Goal: Information Seeking & Learning: Check status

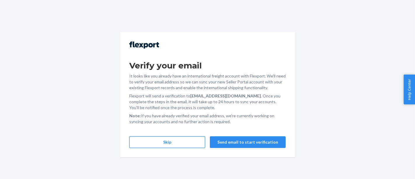
click at [179, 140] on button "Skip" at bounding box center [167, 142] width 76 height 12
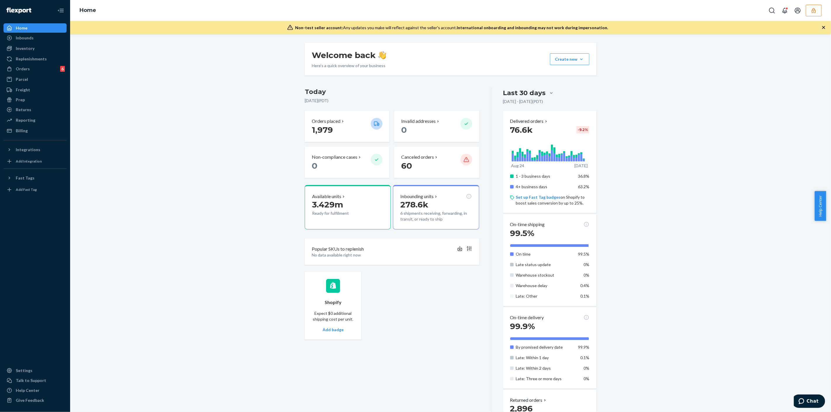
click at [415, 10] on button "button" at bounding box center [814, 11] width 16 height 12
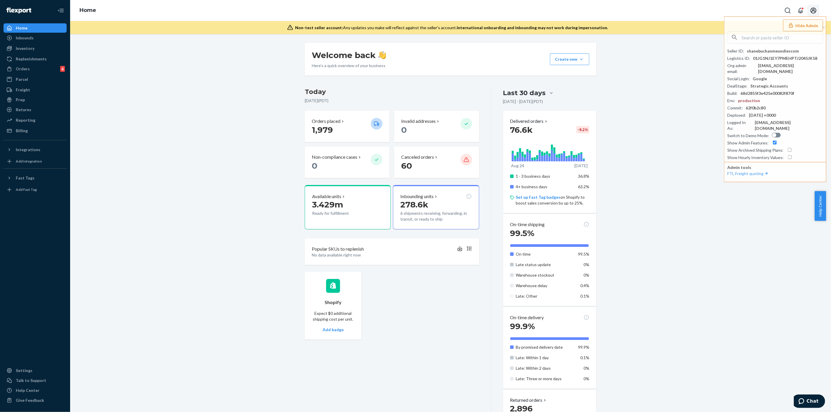
click at [415, 10] on button "Open account menu" at bounding box center [813, 11] width 12 height 12
click at [415, 38] on input "text" at bounding box center [781, 38] width 81 height 12
paste input "sfnonboardingcinestillfilmflexportcom"
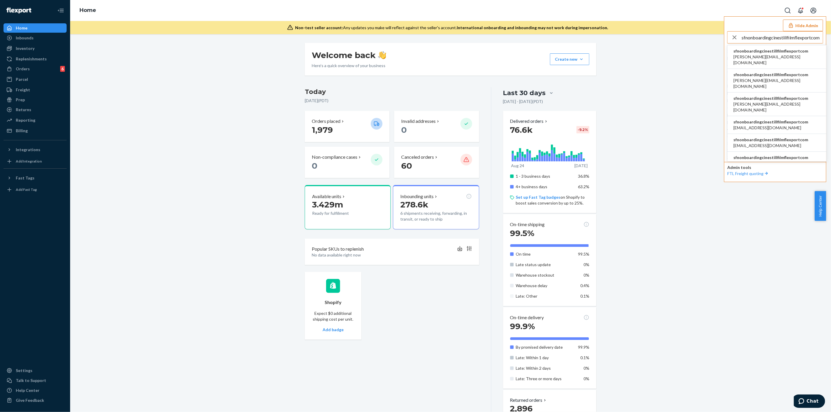
type input "sfnonboardingcinestillfilmflexportcom"
click at [415, 57] on span "alex@cinestillfilm.com" at bounding box center [776, 60] width 87 height 12
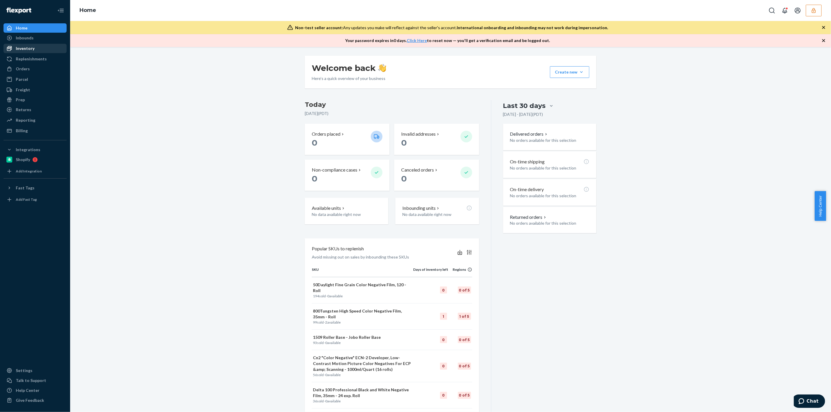
click at [44, 50] on div "Inventory" at bounding box center [35, 48] width 62 height 8
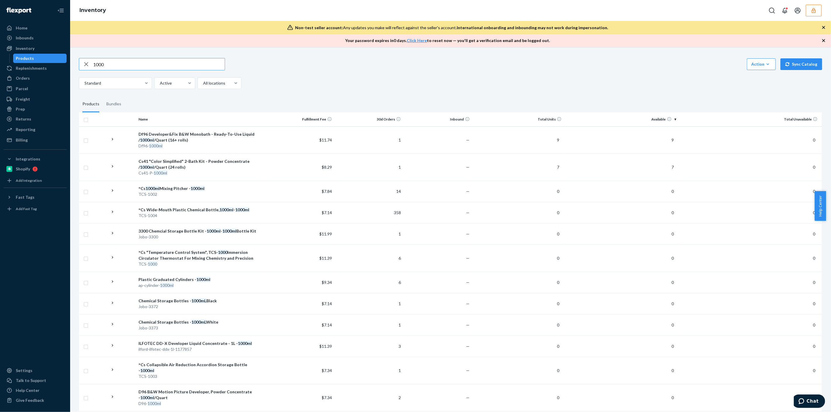
click at [188, 61] on input "1000" at bounding box center [158, 64] width 131 height 12
click at [189, 61] on input "1000" at bounding box center [158, 64] width 131 height 12
drag, startPoint x: 189, startPoint y: 61, endPoint x: 189, endPoint y: 65, distance: 3.8
click at [189, 62] on input "1000" at bounding box center [158, 64] width 131 height 12
type input "tcs"
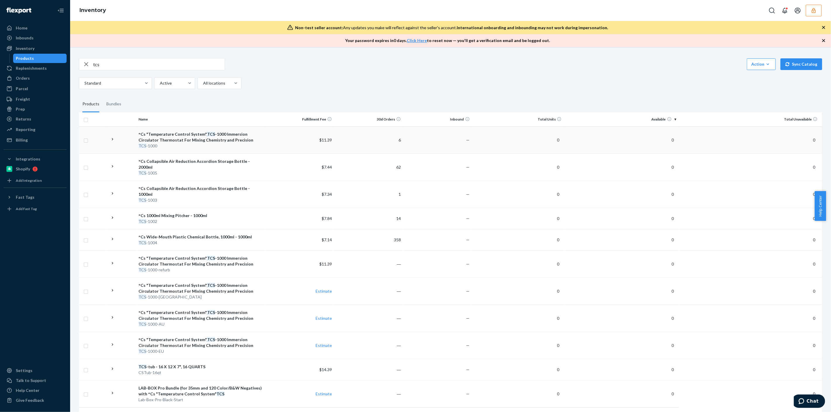
click at [269, 145] on td "$11.39" at bounding box center [299, 139] width 69 height 27
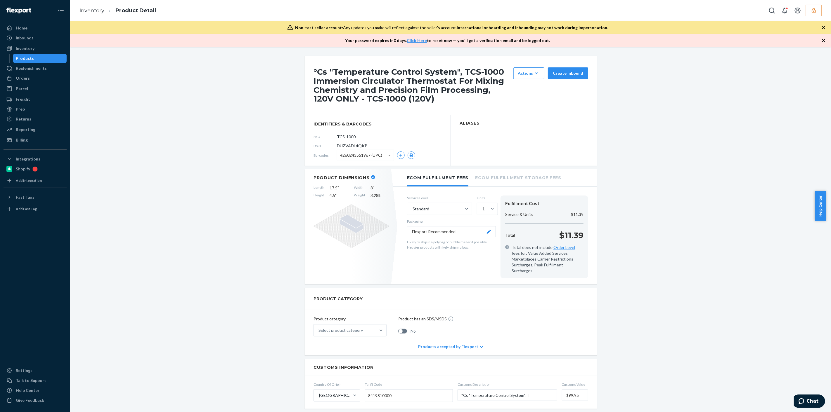
click at [362, 146] on span "DUZVADL4QKP" at bounding box center [352, 146] width 30 height 6
copy span "DUZVADL4QKP"
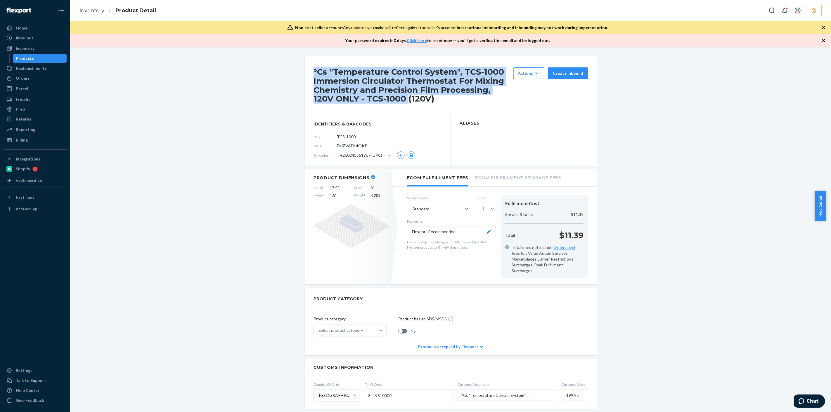
drag, startPoint x: 310, startPoint y: 70, endPoint x: 383, endPoint y: 97, distance: 77.5
click at [383, 97] on div "°Cs "Temperature Control System", TCS-1000 Immersion Circulator Thermostat For …" at bounding box center [451, 86] width 292 height 60
copy h1 "°Cs "Temperature Control System", TCS-1000 Immersion Circulator Thermostat For …"
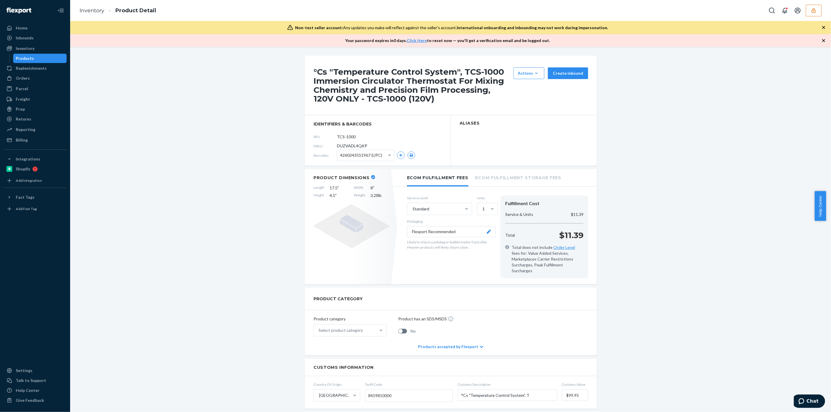
click at [344, 143] on span "DUZVADL4QKP" at bounding box center [352, 146] width 30 height 6
click at [355, 146] on span "DUZVADL4QKP" at bounding box center [352, 146] width 30 height 6
copy span "DUZVADL4QKP"
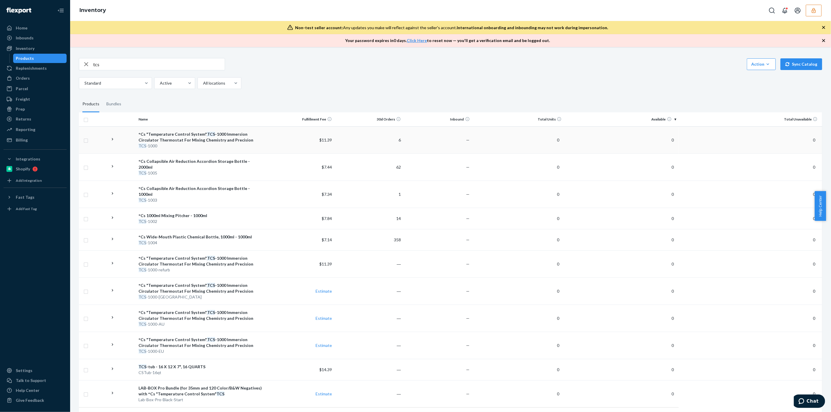
click at [259, 140] on div "°Cs "Temperature Control System", TCS -1000 Immersion Circulator Thermostat For…" at bounding box center [200, 137] width 124 height 12
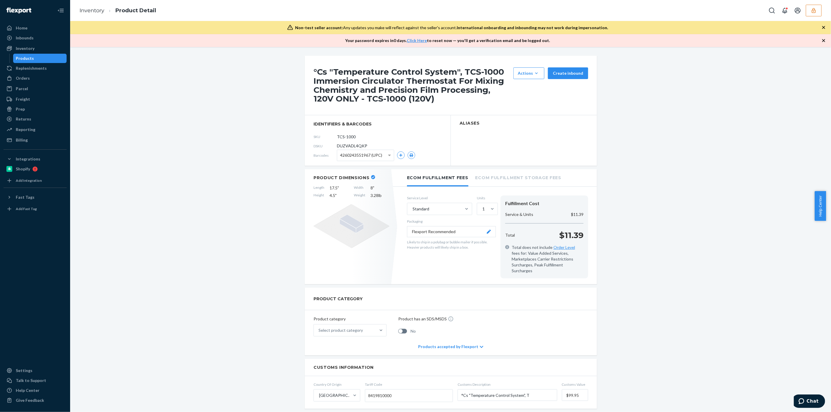
click at [816, 11] on icon "button" at bounding box center [814, 11] width 6 height 6
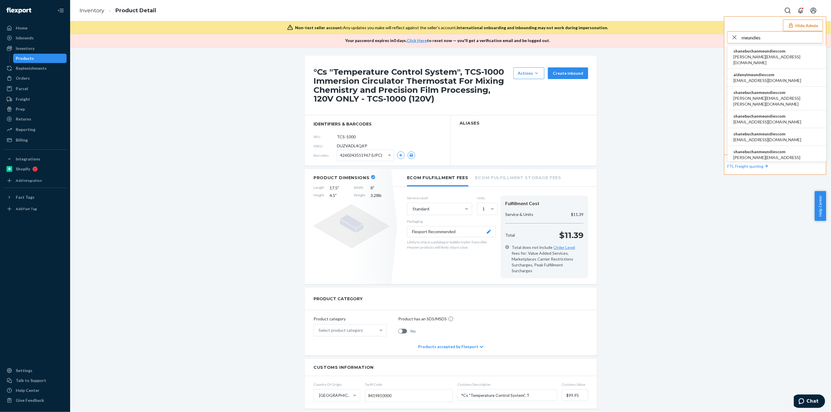
type input "meundies"
click at [789, 55] on span "[PERSON_NAME][EMAIL_ADDRESS][DOMAIN_NAME]" at bounding box center [776, 60] width 87 height 12
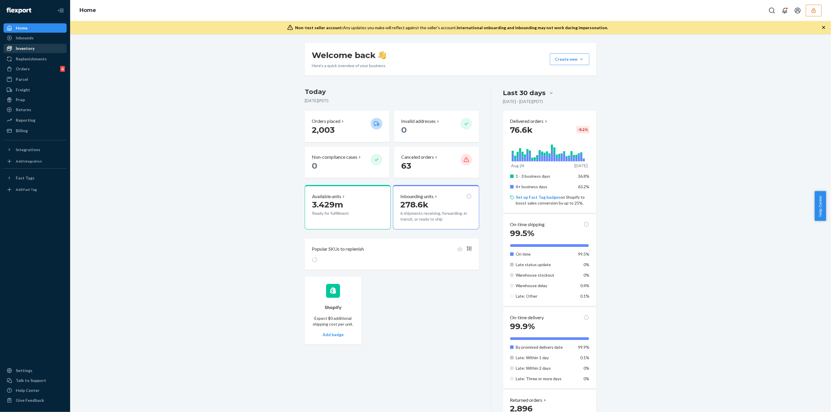
drag, startPoint x: 40, startPoint y: 50, endPoint x: 48, endPoint y: 51, distance: 7.7
click at [40, 50] on div "Inventory" at bounding box center [35, 48] width 62 height 8
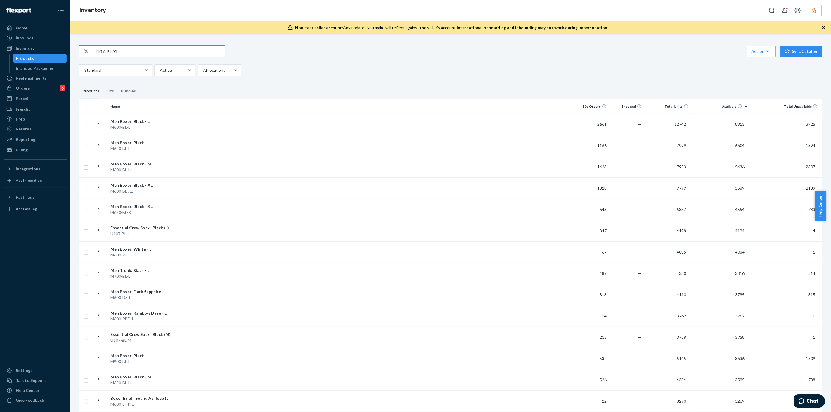
type input "U107-BL-XL"
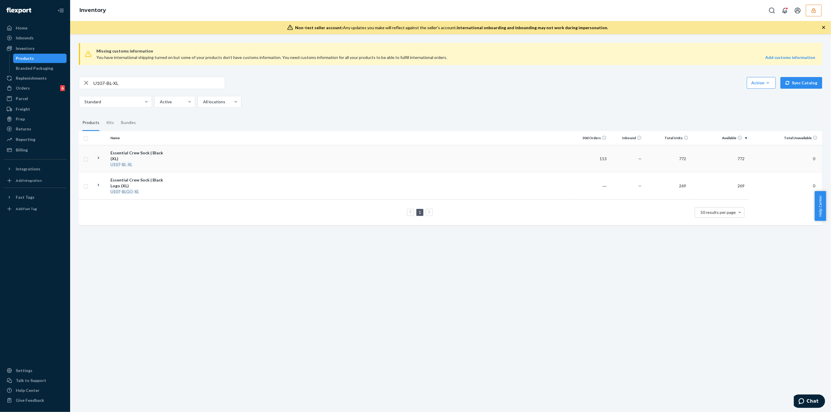
click at [216, 159] on td at bounding box center [374, 158] width 400 height 27
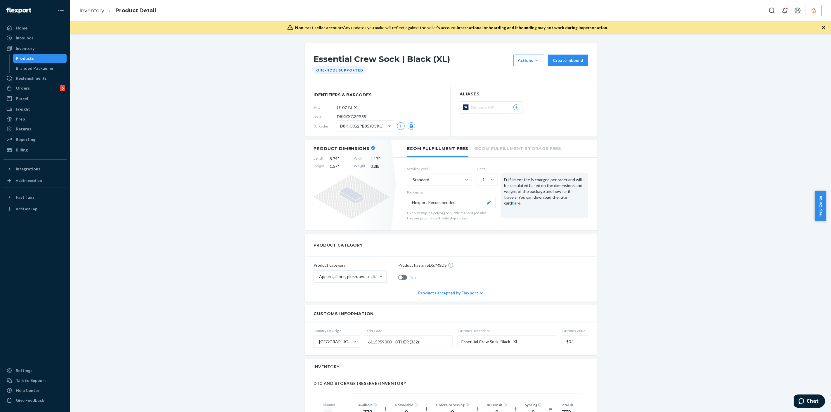
click at [818, 14] on button "button" at bounding box center [814, 11] width 16 height 12
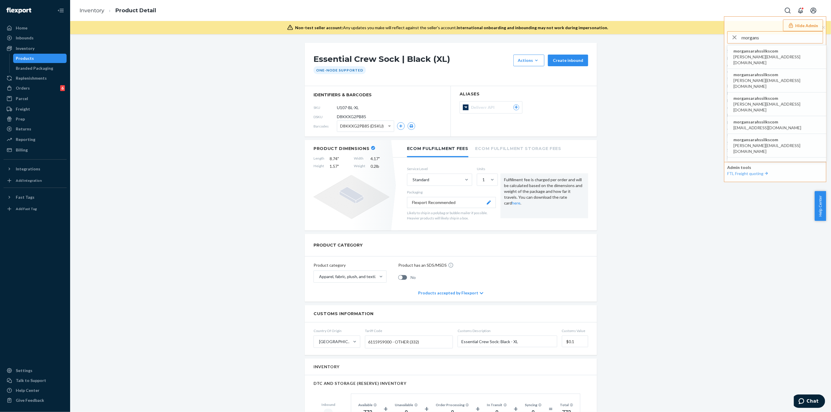
type input "morgans"
click at [765, 51] on span "morgansarahssilkscom" at bounding box center [776, 51] width 87 height 6
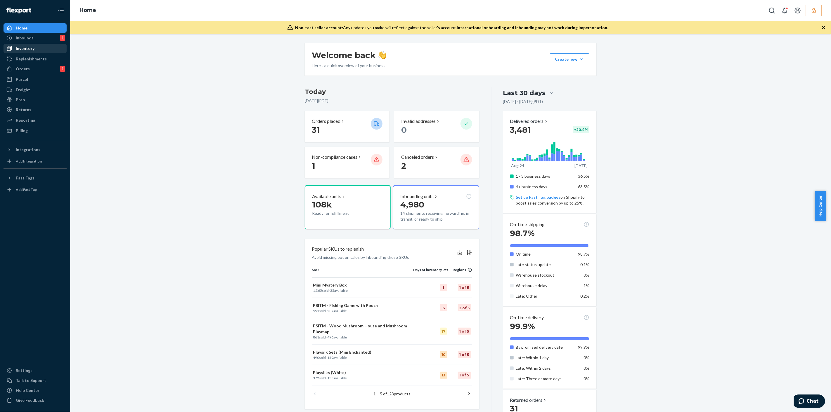
click at [42, 48] on div "Inventory" at bounding box center [35, 48] width 62 height 8
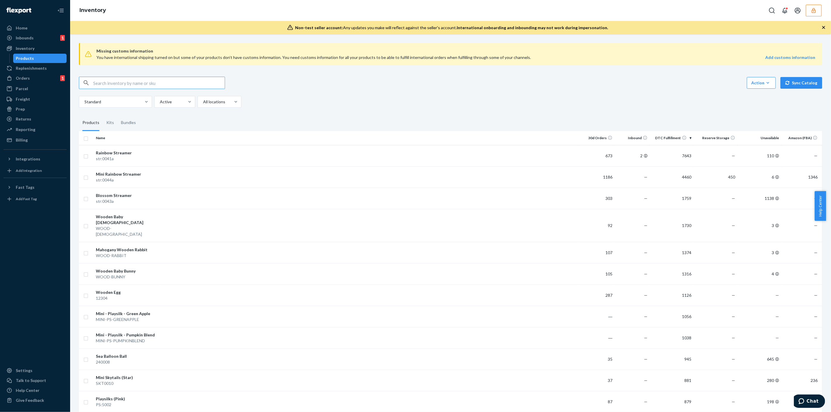
paste input "DQ8PHKU8822"
type input "DQ8PHKU8822"
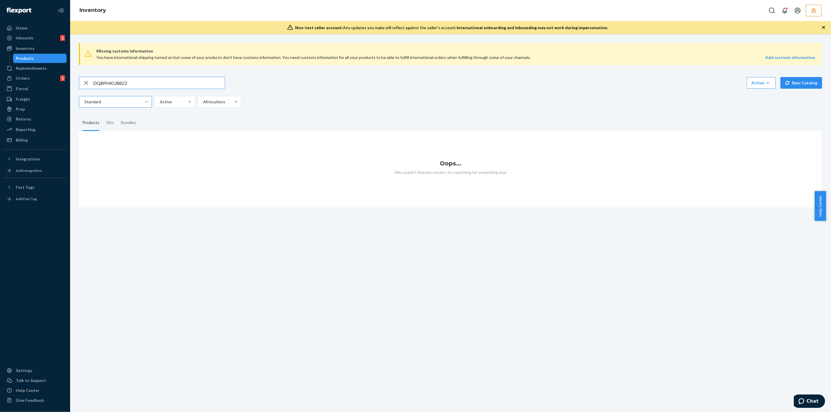
click at [177, 84] on input "DQ8PHKU8822" at bounding box center [158, 83] width 131 height 12
click at [39, 48] on div "Inventory" at bounding box center [35, 48] width 62 height 8
click at [35, 39] on div "Inbounds 1" at bounding box center [35, 38] width 62 height 8
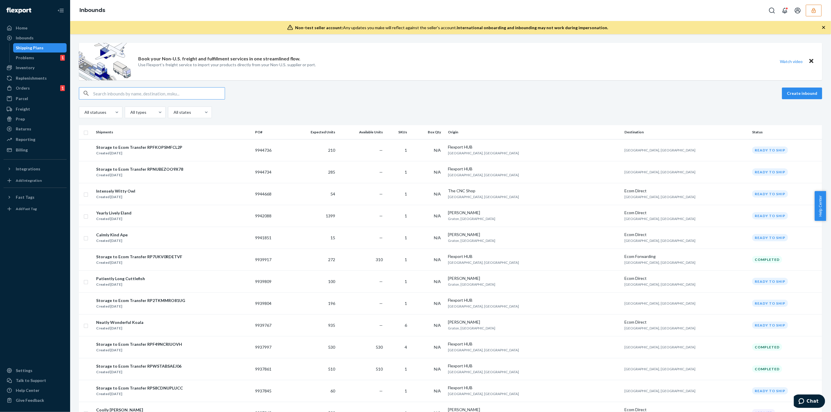
paste input "DW68KN438SW"
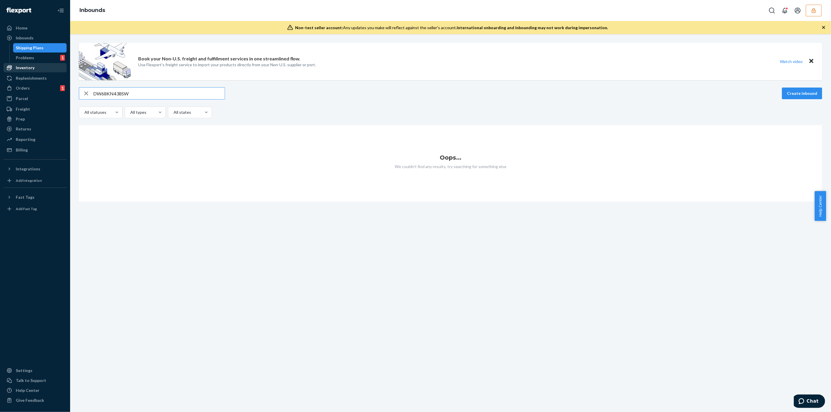
type input "DW68KN438SW"
click at [47, 70] on div "Inventory" at bounding box center [35, 68] width 62 height 8
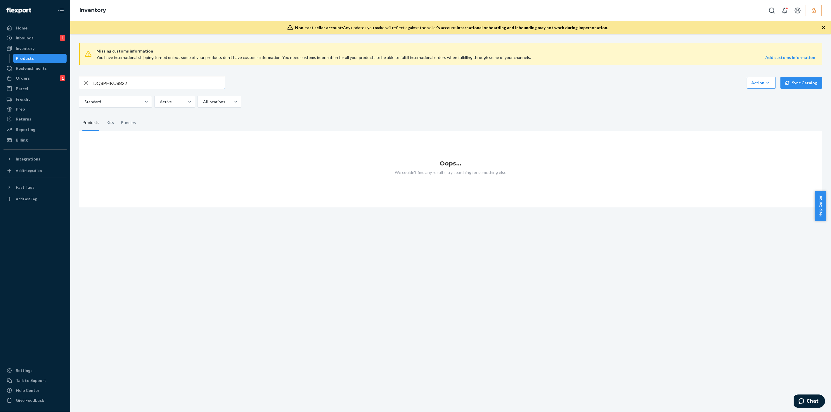
click at [144, 83] on input "DQ8PHKU8822" at bounding box center [158, 83] width 131 height 12
type input "DW68KN438SW"
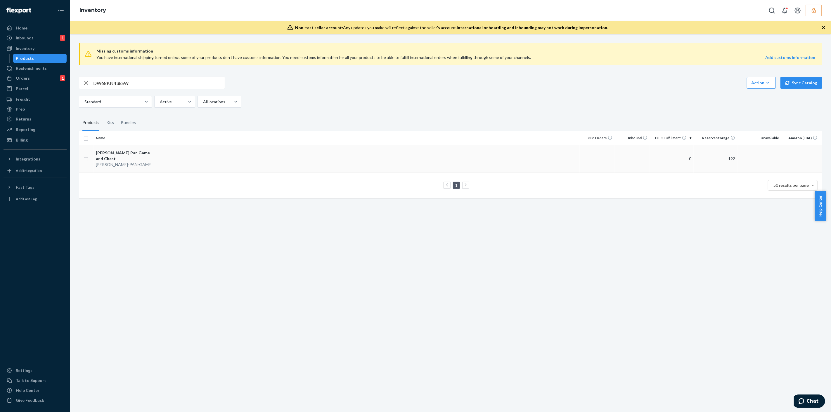
click at [186, 155] on td at bounding box center [369, 158] width 420 height 27
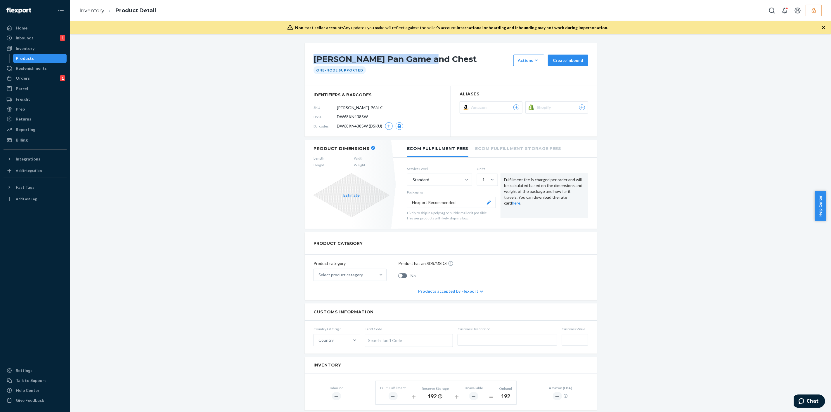
drag, startPoint x: 309, startPoint y: 58, endPoint x: 438, endPoint y: 62, distance: 129.4
click at [438, 62] on div "Peter Pan Game and Chest Actions Add components Hide Create inbound One-Node Su…" at bounding box center [451, 64] width 292 height 43
copy h1 "Peter Pan Game and Chest"
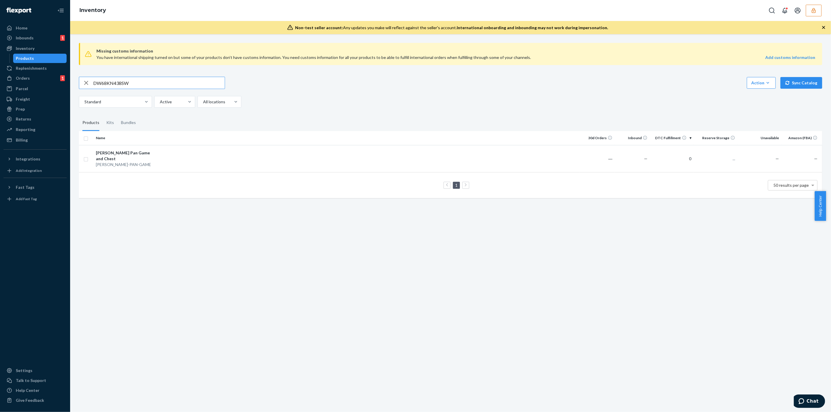
click at [120, 80] on input "DW68KN438SW" at bounding box center [158, 83] width 131 height 12
type input "Peter Pan Game and Chest"
click at [35, 46] on div "Inventory" at bounding box center [35, 48] width 62 height 8
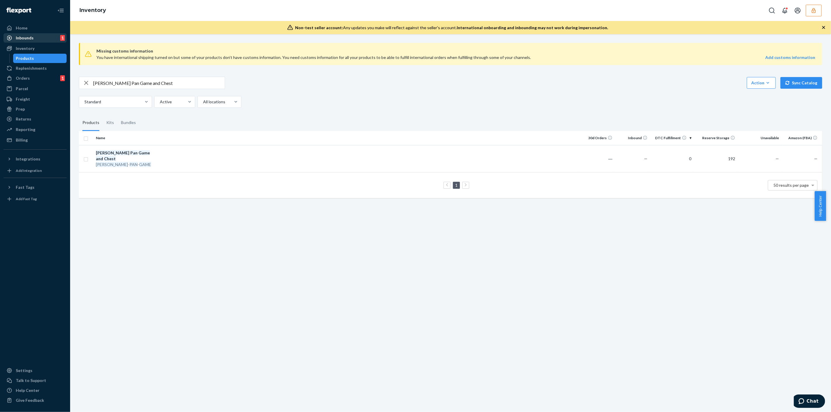
click at [32, 36] on div "Inbounds" at bounding box center [25, 38] width 18 height 6
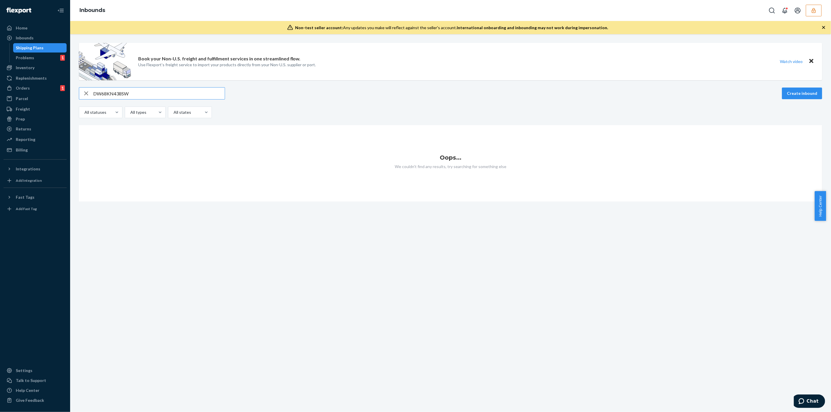
type input "DW68KN438SW"
click at [155, 95] on input "DW68KN438SW" at bounding box center [158, 94] width 131 height 12
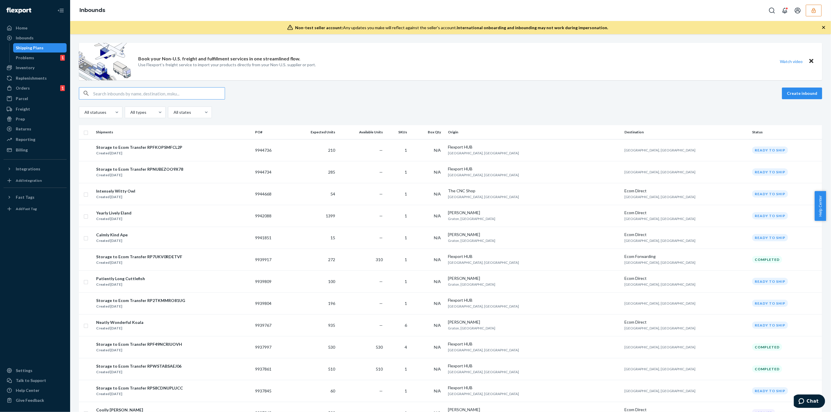
click at [162, 96] on input "text" at bounding box center [158, 94] width 131 height 12
click at [36, 69] on div "Inventory" at bounding box center [35, 68] width 62 height 8
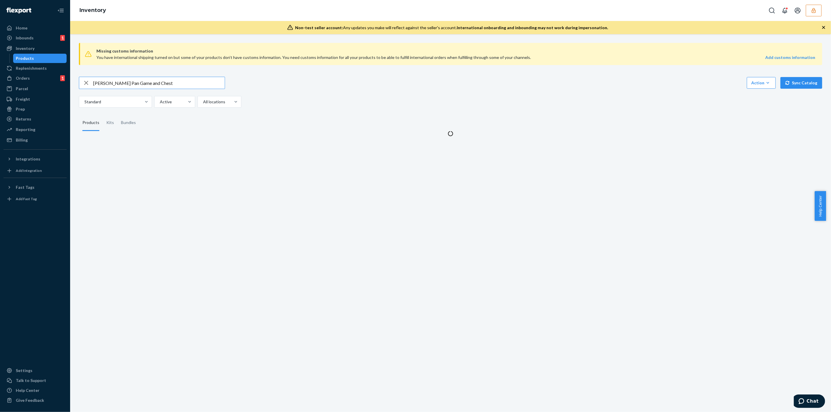
click at [148, 86] on input "Peter Pan Game and Chest" at bounding box center [158, 83] width 131 height 12
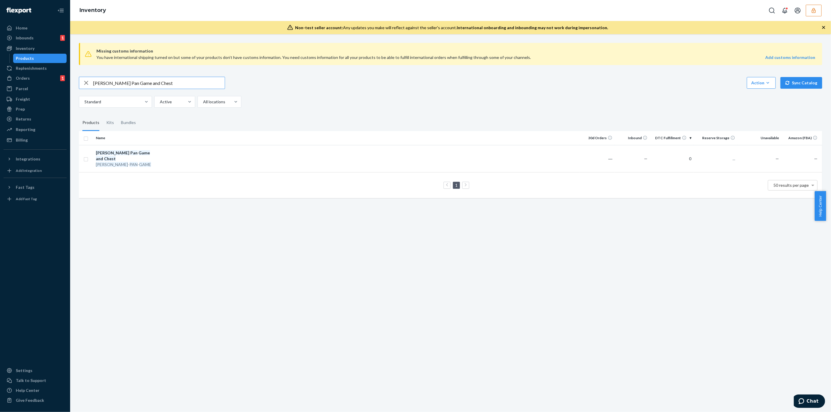
click at [148, 86] on input "Peter Pan Game and Chest" at bounding box center [158, 83] width 131 height 12
click at [151, 154] on div "Peter Pan Game and Chest" at bounding box center [126, 156] width 61 height 12
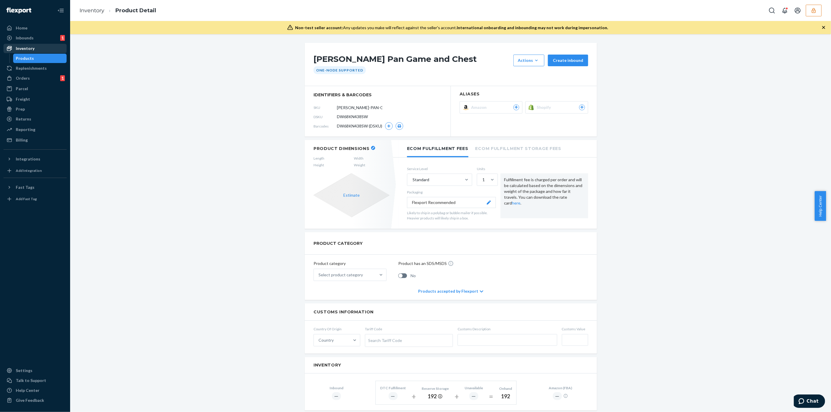
click at [41, 47] on div "Inventory" at bounding box center [35, 48] width 62 height 8
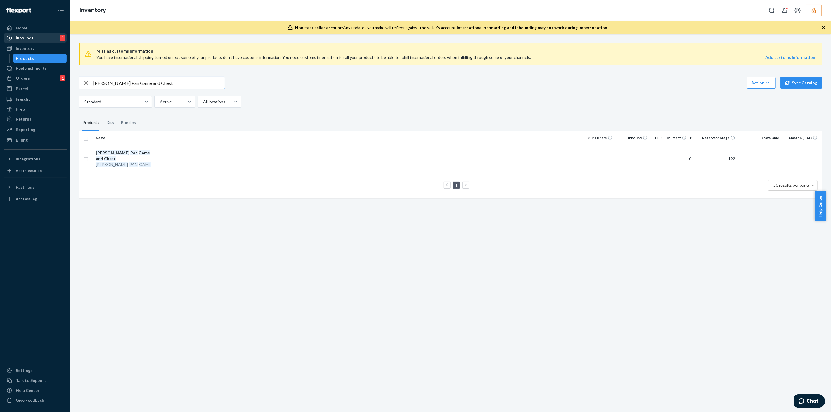
click at [39, 39] on div "Inbounds 1" at bounding box center [35, 38] width 62 height 8
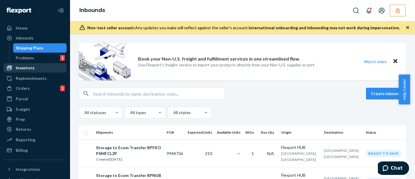
click at [21, 70] on div "Inventory" at bounding box center [25, 68] width 19 height 6
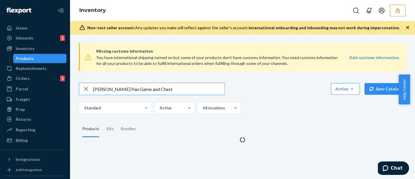
click at [132, 89] on input "Peter Pan Game and Chest" at bounding box center [158, 89] width 131 height 12
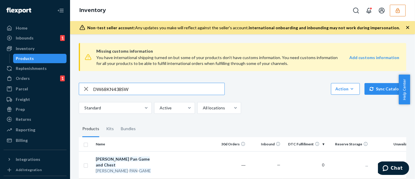
type input "DW68KN438SW"
click at [159, 157] on td at bounding box center [186, 164] width 54 height 27
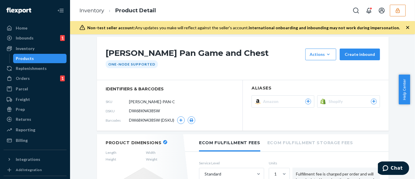
scroll to position [6, 0]
click at [139, 112] on span "DW68KN438SW" at bounding box center [144, 111] width 31 height 6
copy span "DW68KN438SW"
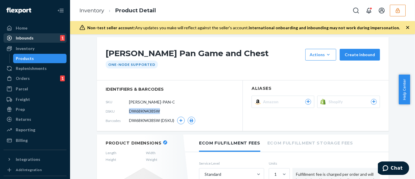
click at [39, 35] on div "Inbounds 1" at bounding box center [35, 38] width 62 height 8
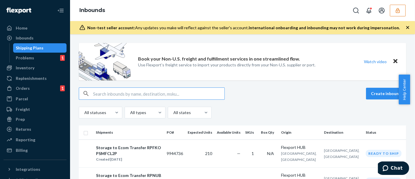
click at [117, 91] on input "text" at bounding box center [158, 94] width 131 height 12
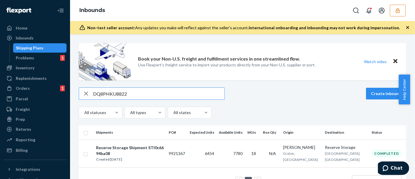
scroll to position [18, 0]
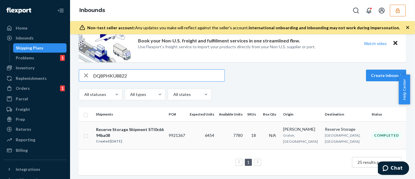
type input "DQ8PHKU8822"
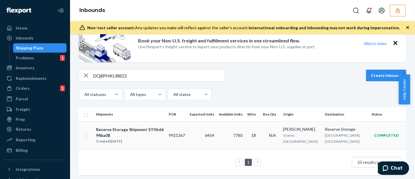
click at [209, 130] on td "6454" at bounding box center [202, 135] width 29 height 28
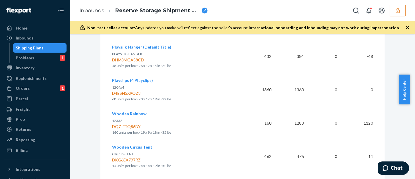
scroll to position [790, 0]
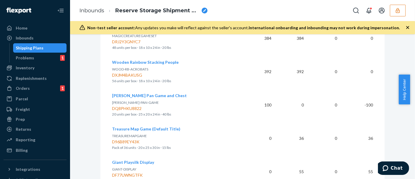
click at [137, 93] on span "Peter Pan Game and Chest" at bounding box center [149, 95] width 75 height 5
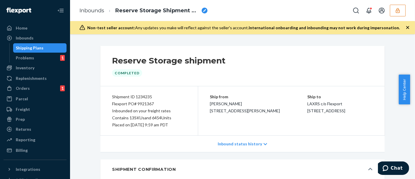
scroll to position [790, 0]
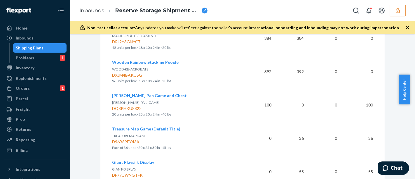
click at [150, 93] on span "Peter Pan Game and Chest" at bounding box center [149, 95] width 75 height 5
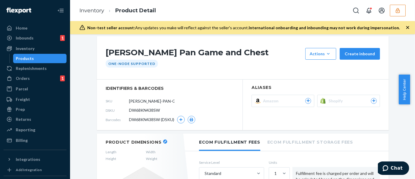
scroll to position [3, 0]
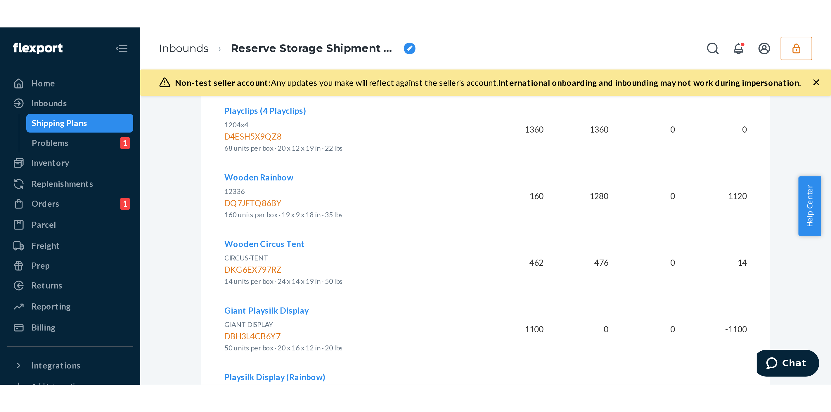
scroll to position [790, 0]
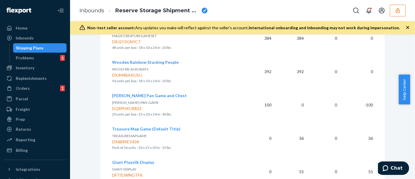
click at [199, 102] on p "PETER-PAN-GAME" at bounding box center [175, 103] width 126 height 6
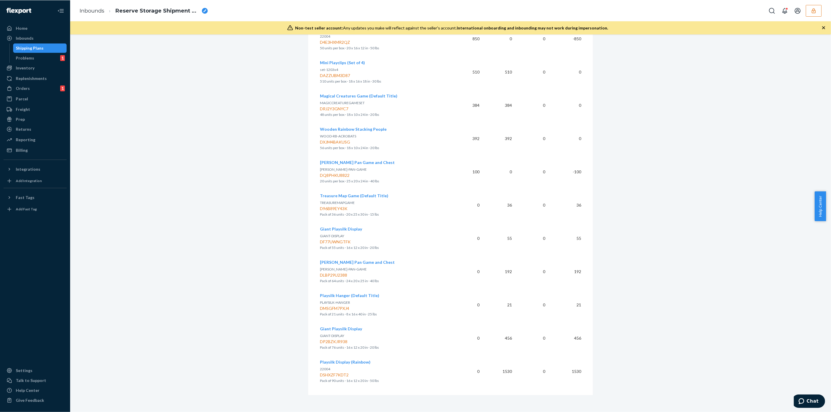
scroll to position [723, 0]
click at [37, 38] on div "Inbounds" at bounding box center [35, 38] width 62 height 8
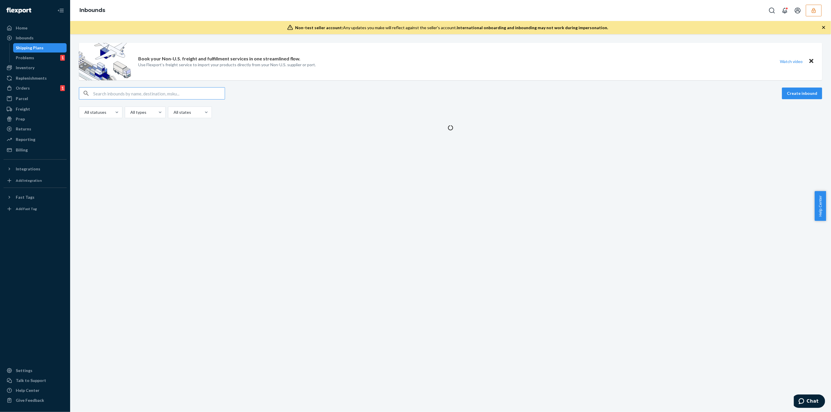
click at [160, 90] on input "text" at bounding box center [158, 94] width 131 height 12
type input "DW68KN438SW"
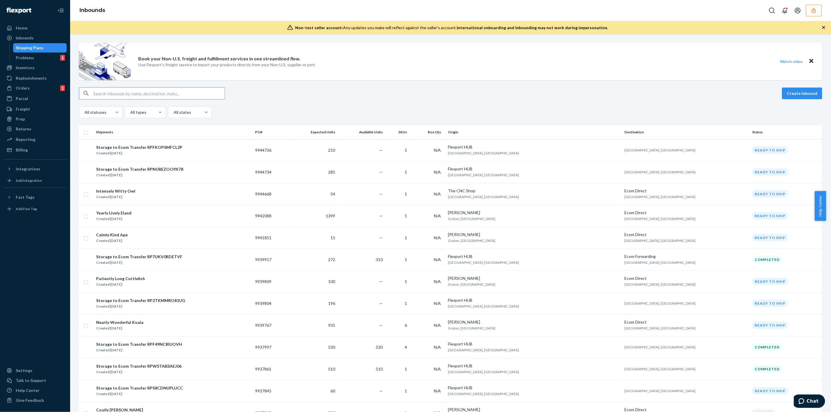
click at [165, 91] on input "text" at bounding box center [158, 94] width 131 height 12
click at [165, 96] on input "text" at bounding box center [158, 94] width 131 height 12
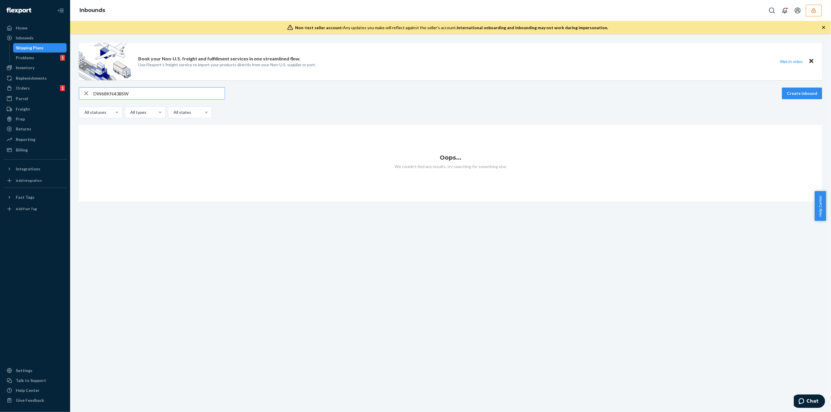
type input "DW68KN438SW"
click at [815, 11] on icon "button" at bounding box center [814, 11] width 6 height 6
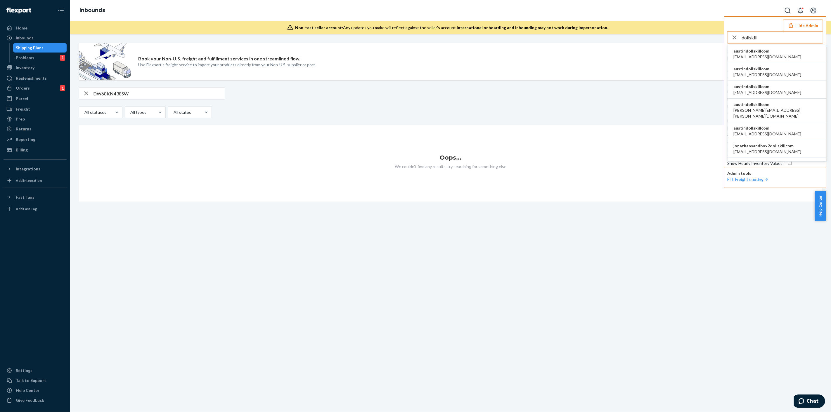
type input "dollskill"
click at [759, 53] on span "austindollskillcom" at bounding box center [767, 51] width 68 height 6
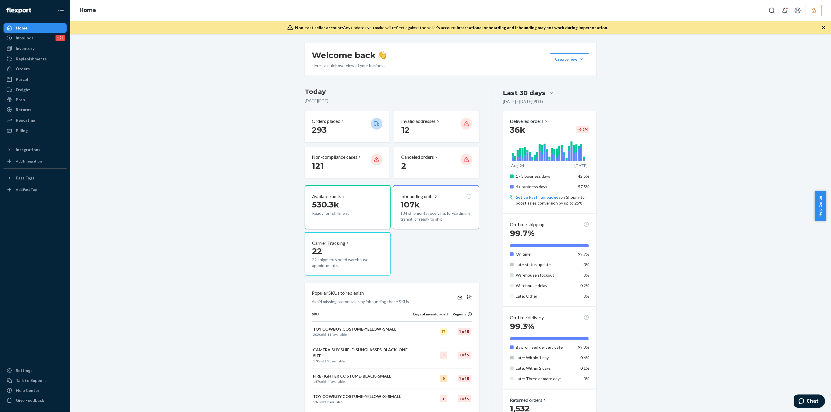
drag, startPoint x: 38, startPoint y: 52, endPoint x: 39, endPoint y: 58, distance: 5.7
click at [38, 52] on div "Inventory" at bounding box center [35, 48] width 62 height 8
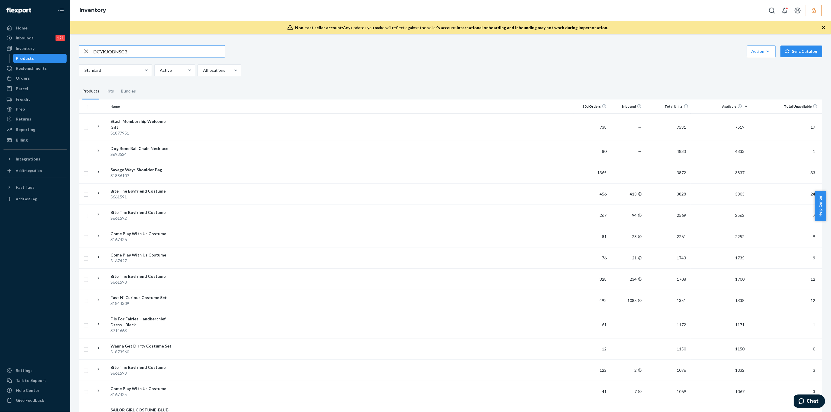
type input "DCYKJQBNSC3"
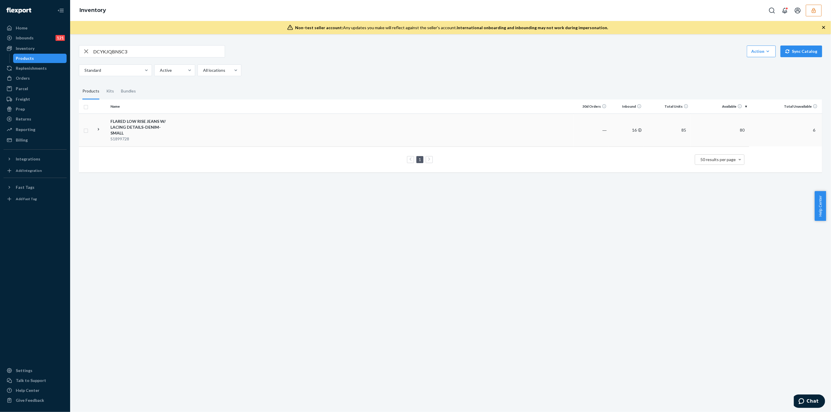
click at [196, 133] on td at bounding box center [374, 130] width 400 height 33
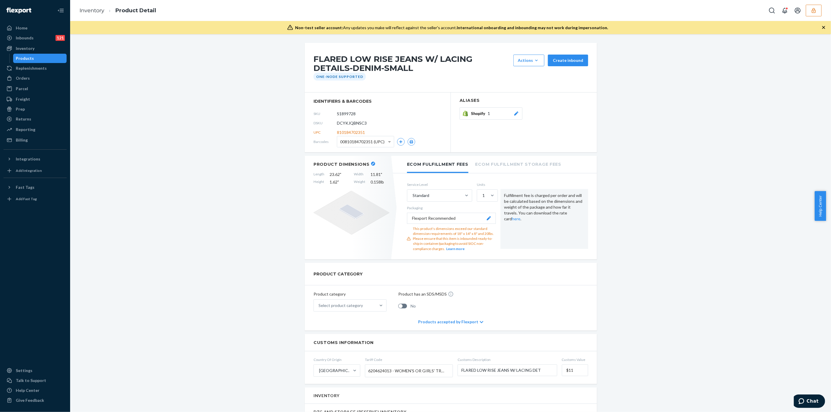
click at [350, 123] on span "DCYKJQBNSC3" at bounding box center [352, 123] width 30 height 6
copy span "DCYKJQBNSC3"
click at [813, 12] on icon "button" at bounding box center [814, 11] width 6 height 6
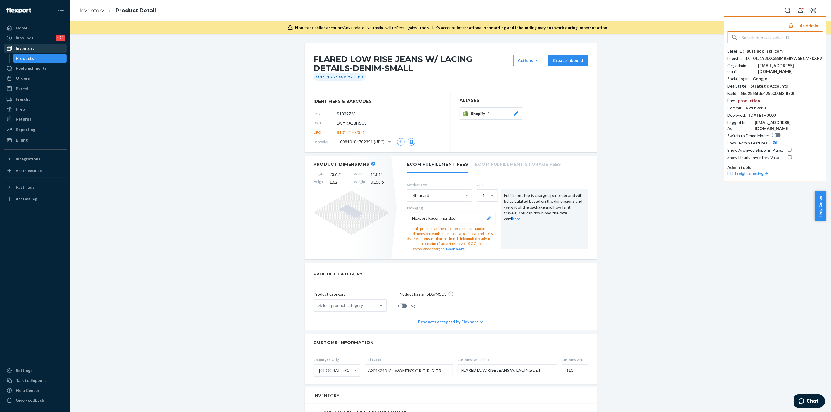
click at [38, 50] on div "Inventory" at bounding box center [35, 48] width 62 height 8
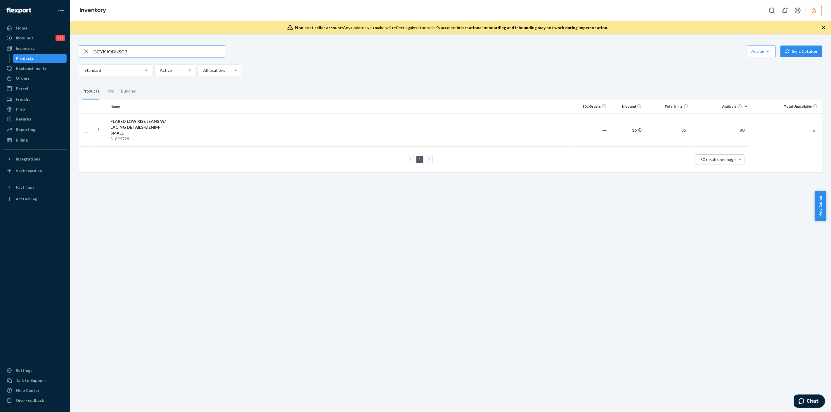
click at [130, 55] on input "DCYKJQBNSC3" at bounding box center [158, 52] width 131 height 12
click at [130, 54] on input "DCYKJQBNSC3" at bounding box center [158, 52] width 131 height 12
paste input "Pleasant Dreams Pajama Pants"
type input "Pleasant Dreams Pajama Pants"
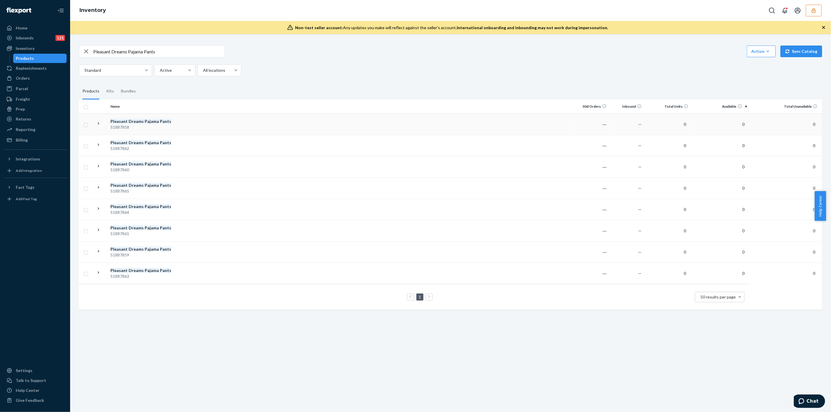
click at [178, 128] on td at bounding box center [374, 124] width 400 height 21
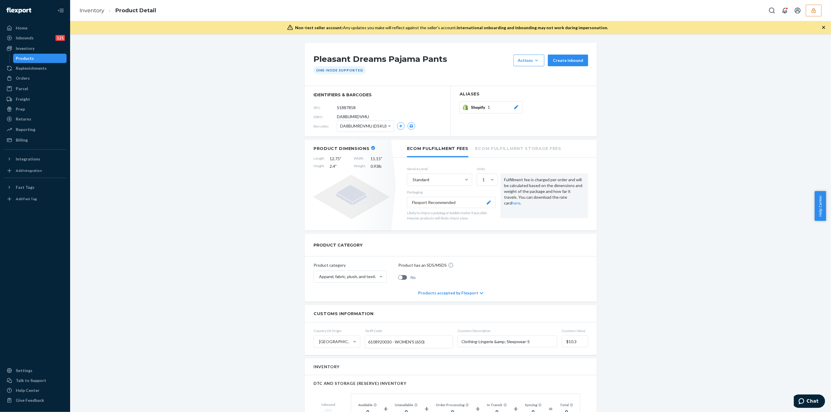
click at [356, 115] on span "DA8BUMRDVMU" at bounding box center [353, 117] width 32 height 6
copy span "DA8BUMRDVMU"
drag, startPoint x: 22, startPoint y: 373, endPoint x: 27, endPoint y: 372, distance: 4.8
click at [22, 373] on div "Settings" at bounding box center [24, 371] width 17 height 6
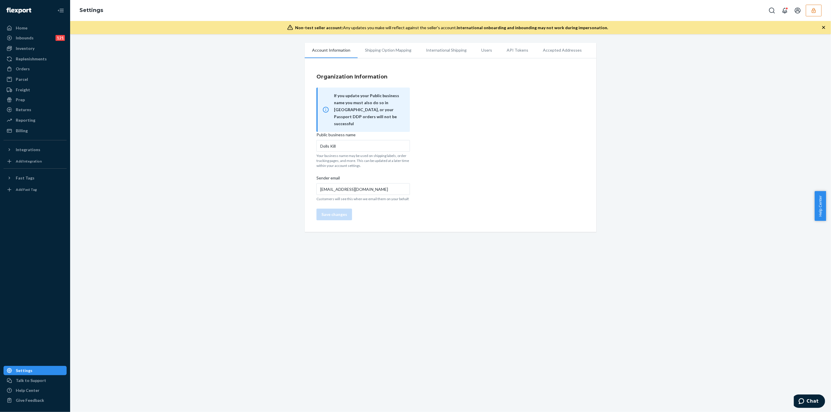
click at [485, 51] on li "Users" at bounding box center [486, 50] width 25 height 15
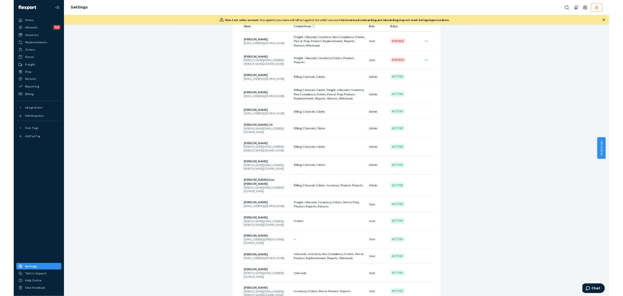
scroll to position [97, 0]
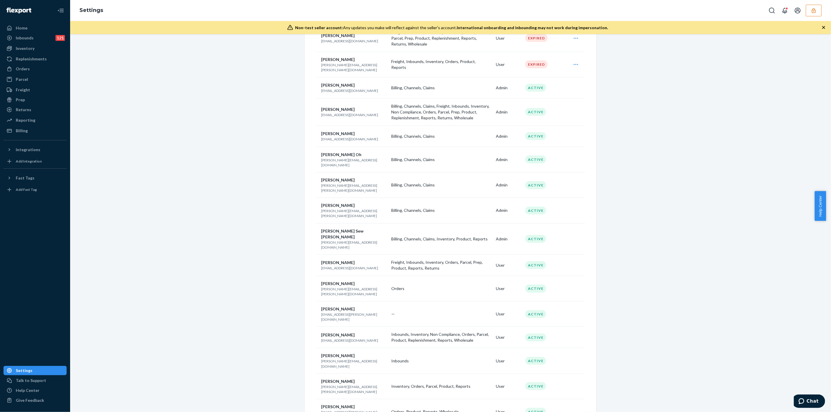
click at [340, 266] on p "alyssa@dollskill.com" at bounding box center [353, 268] width 65 height 5
copy p "alyssa@dollskill.com"
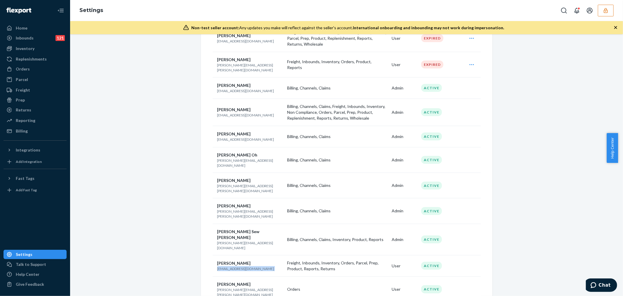
click at [610, 12] on button "button" at bounding box center [606, 11] width 16 height 12
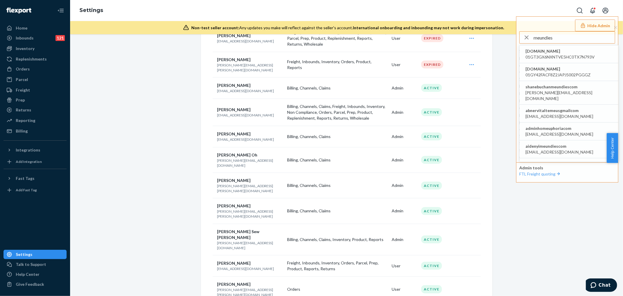
type input "meundies"
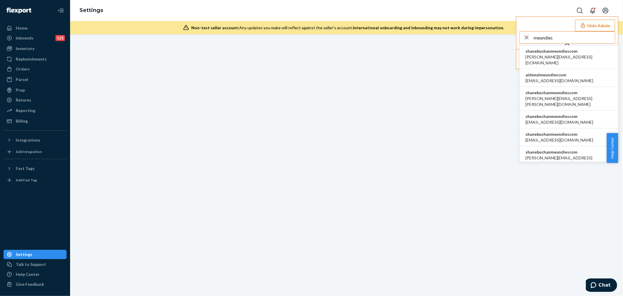
click at [539, 51] on span "shanebuchanmeundiescom" at bounding box center [568, 51] width 87 height 6
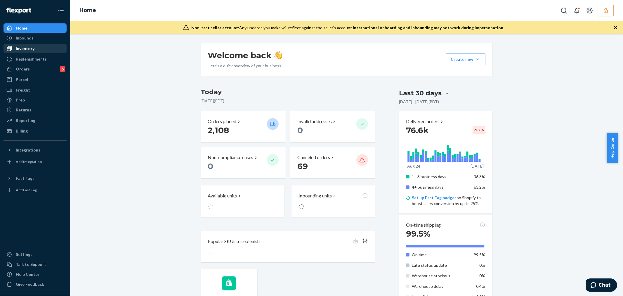
click at [37, 48] on div "Inventory" at bounding box center [35, 48] width 62 height 8
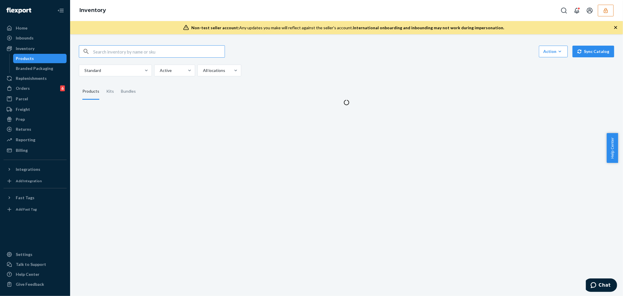
click at [126, 52] on input "text" at bounding box center [158, 52] width 131 height 12
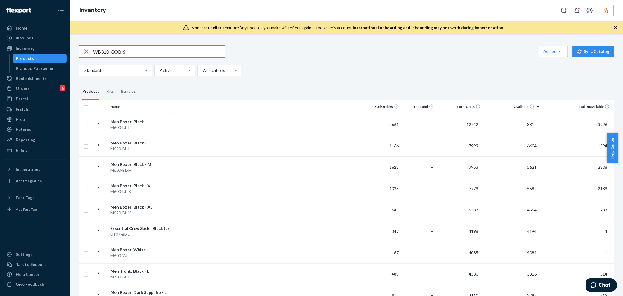
type input "WB310-GOB-S"
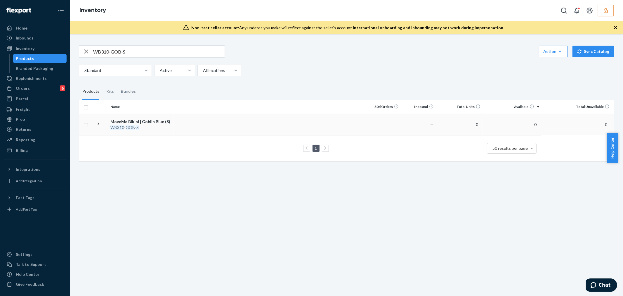
click at [183, 123] on td at bounding box center [270, 124] width 192 height 21
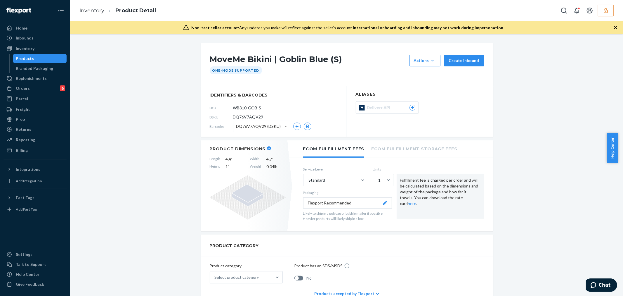
click at [256, 115] on span "DQ76V7AQV29" at bounding box center [248, 117] width 30 height 6
copy span "DQ76V7AQV29"
click at [34, 51] on div "Inventory" at bounding box center [35, 48] width 62 height 8
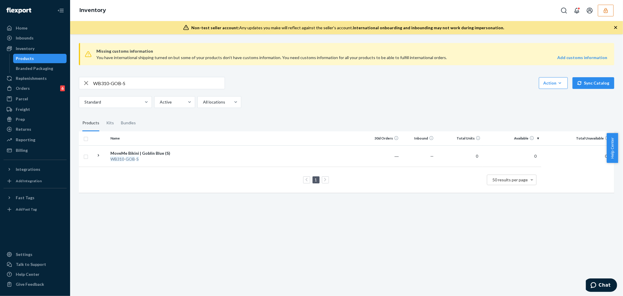
click at [188, 81] on input "WB310-GOB-S" at bounding box center [158, 83] width 131 height 12
paste input "210-GOB-S"
click at [144, 85] on input "WB210-GOB-S" at bounding box center [158, 83] width 131 height 12
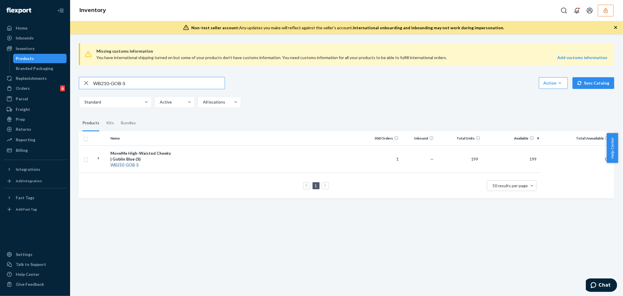
click at [144, 85] on input "WB210-GOB-S" at bounding box center [158, 83] width 131 height 12
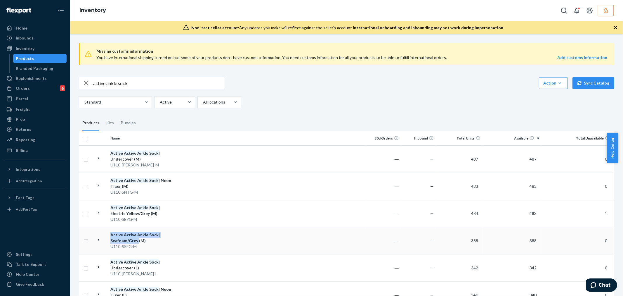
drag, startPoint x: 107, startPoint y: 242, endPoint x: 136, endPoint y: 243, distance: 29.2
click at [136, 243] on tr "Active Active Ankle Sock | Seafoam/Grey (M) U110-SSFG-M ― — 388 388 0" at bounding box center [346, 240] width 535 height 27
copy div "Active Active Ankle Sock | Seafoam/Grey"
click at [129, 86] on input "active ankle sock" at bounding box center [158, 83] width 131 height 12
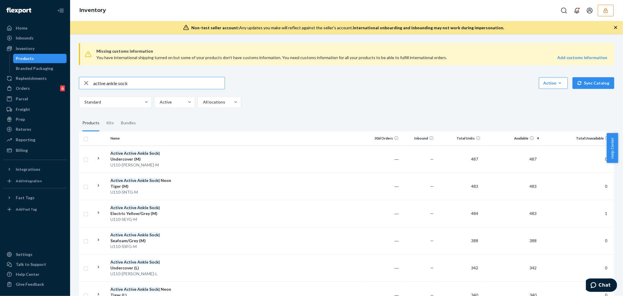
click at [129, 86] on input "active ankle sock" at bounding box center [158, 83] width 131 height 12
paste input "WB310-GOB-S"
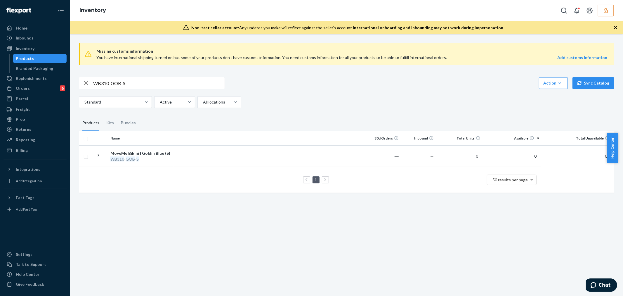
click at [158, 81] on input "WB310-GOB-S" at bounding box center [158, 83] width 131 height 12
paste input "2"
click at [136, 84] on input "WB210-GOB-S" at bounding box center [158, 83] width 131 height 12
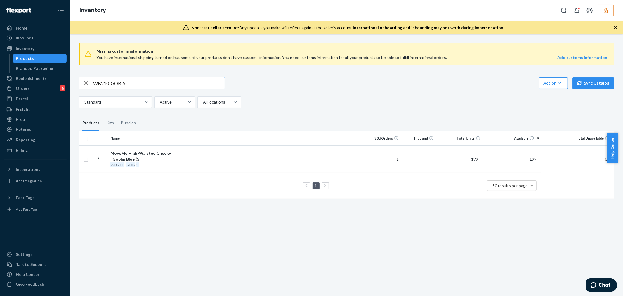
click at [136, 84] on input "WB210-GOB-S" at bounding box center [158, 83] width 131 height 12
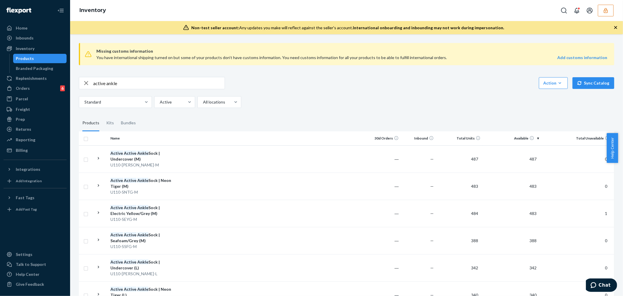
click at [136, 84] on input "active ankle" at bounding box center [158, 83] width 131 height 12
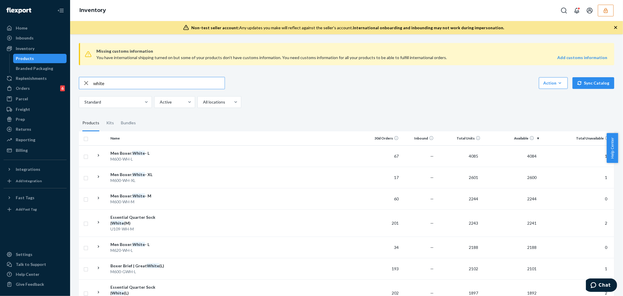
click at [160, 84] on input "white" at bounding box center [158, 83] width 131 height 12
click at [160, 83] on input "white" at bounding box center [158, 83] width 131 height 12
type input "u11-wh-m"
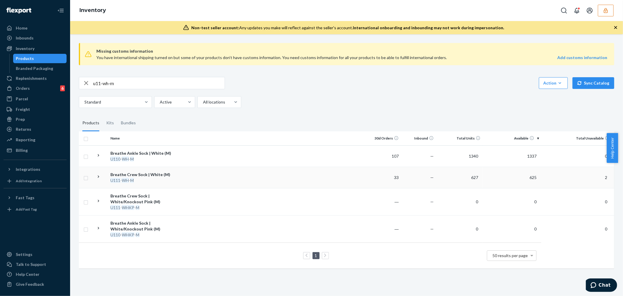
click at [191, 173] on td at bounding box center [270, 176] width 192 height 21
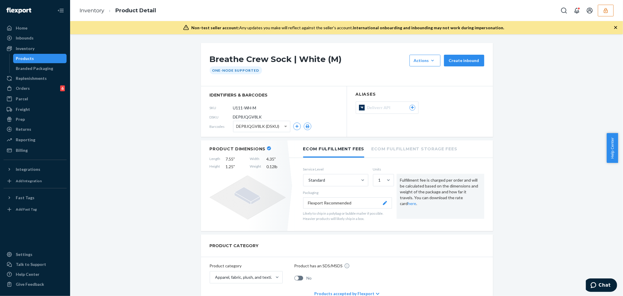
click at [251, 118] on span "DEP8JQGV8LK" at bounding box center [247, 117] width 29 height 6
copy span "DEP8JQGV8LK"
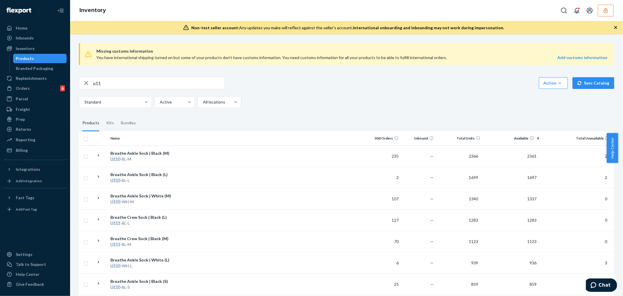
click at [126, 82] on input "u11" at bounding box center [158, 83] width 131 height 12
click at [162, 80] on input "u11" at bounding box center [158, 83] width 131 height 12
paste input "M620-TND-XL"
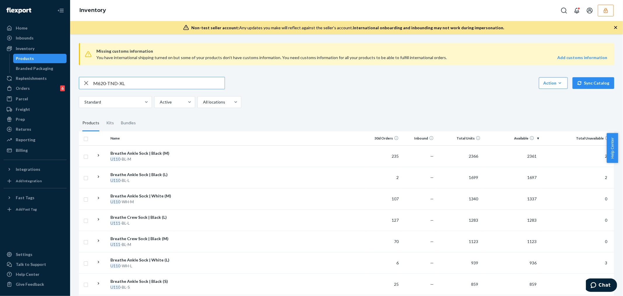
type input "M620-TND-XL"
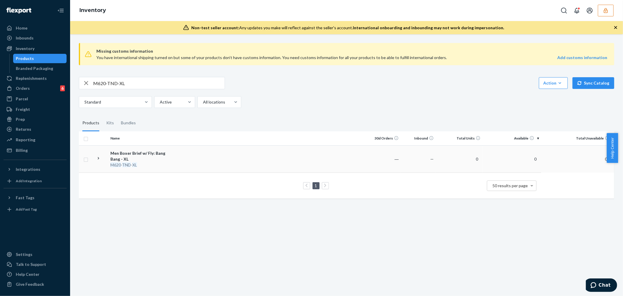
click at [196, 151] on td at bounding box center [270, 158] width 192 height 27
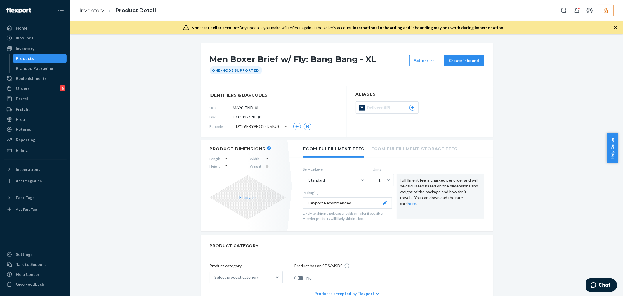
click at [283, 127] on span at bounding box center [286, 126] width 7 height 11
click at [249, 118] on span "DY89PBY9BQ8" at bounding box center [247, 117] width 29 height 6
copy span "DY89PBY9BQ8"
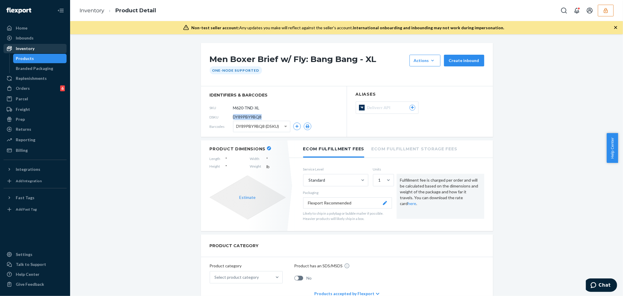
click at [31, 50] on div "Inventory" at bounding box center [25, 49] width 19 height 6
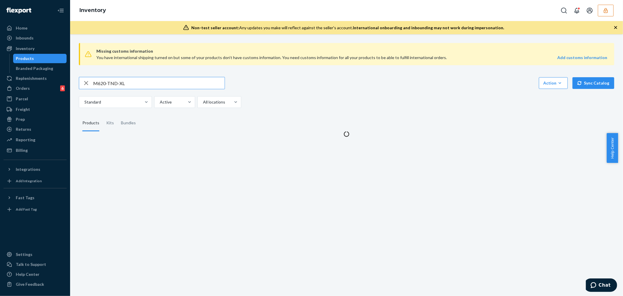
click at [183, 83] on input "M620-TND-XL" at bounding box center [158, 83] width 131 height 12
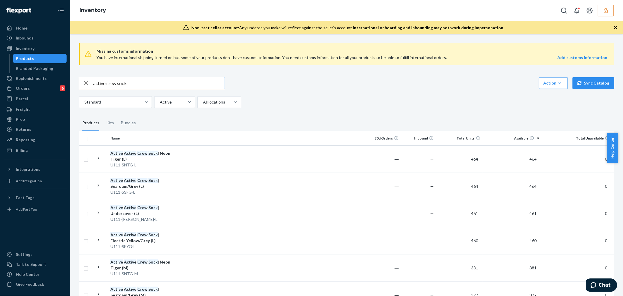
click at [133, 85] on input "active crew sock" at bounding box center [158, 83] width 131 height 12
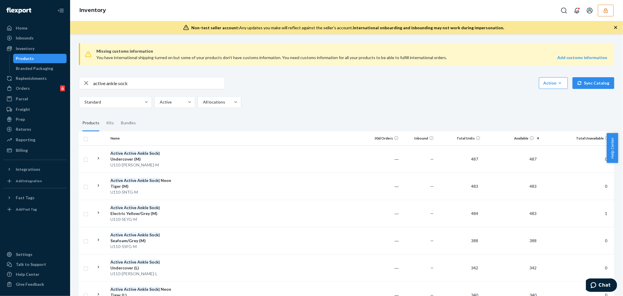
click at [137, 80] on input "active ankle sock" at bounding box center [158, 83] width 131 height 12
type input "u110-wh-m"
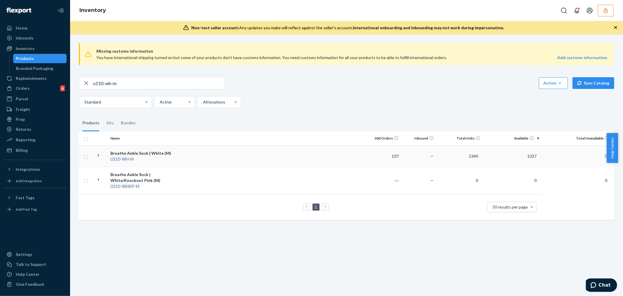
click at [205, 153] on td at bounding box center [270, 155] width 192 height 21
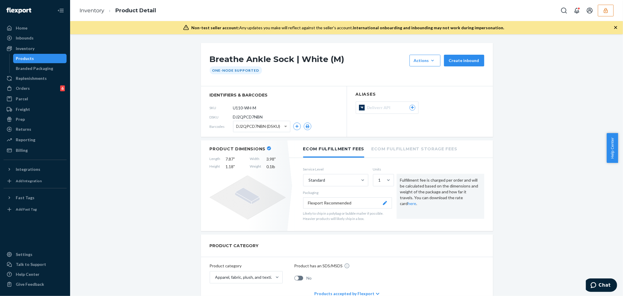
click at [256, 116] on span "DJ2QPCD7NBN" at bounding box center [248, 117] width 30 height 6
copy span "DJ2QPCD7NBN"
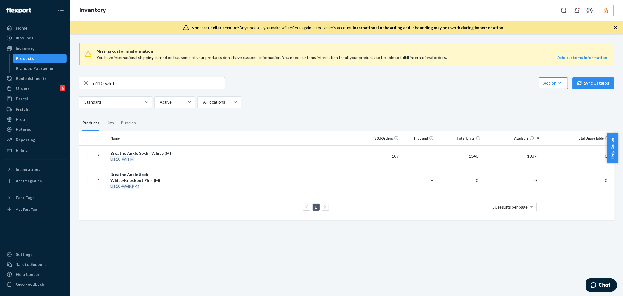
type input "u110-wh-l"
click at [185, 151] on td at bounding box center [270, 155] width 192 height 21
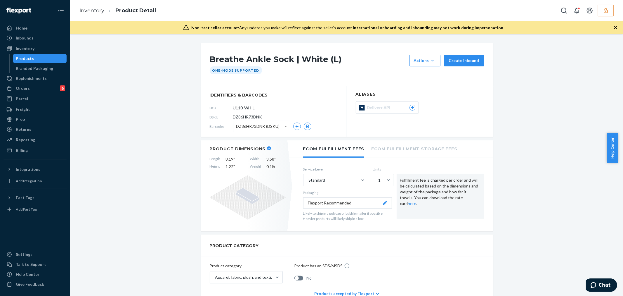
click at [250, 116] on span "DZ86HR73DNK" at bounding box center [247, 117] width 29 height 6
copy span "DZ86HR73DNK"
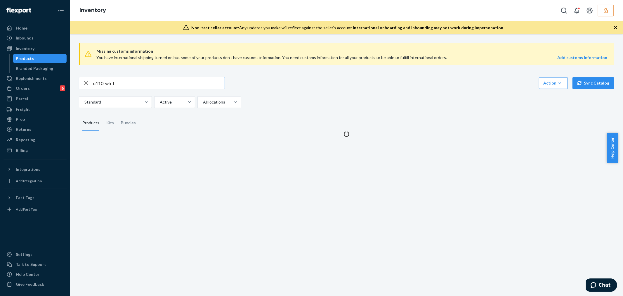
click at [102, 83] on input "u110-wh-l" at bounding box center [158, 83] width 131 height 12
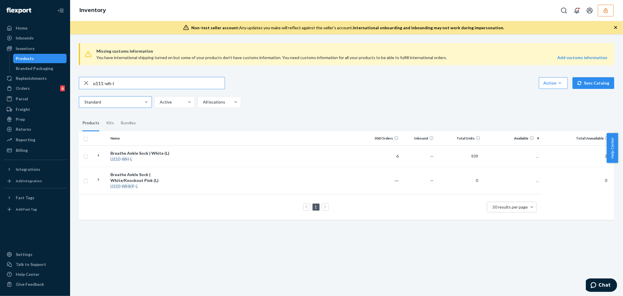
type input "u111-wh-l"
click at [209, 154] on td at bounding box center [270, 155] width 192 height 21
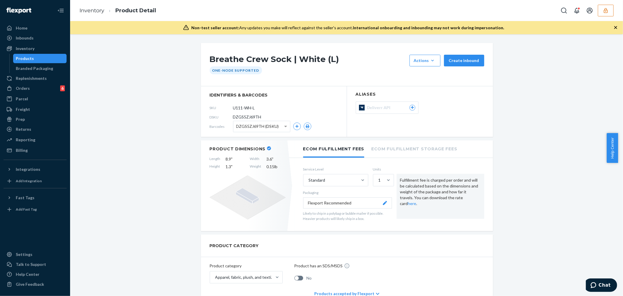
click at [244, 117] on span "DZGS5ZJ69TH" at bounding box center [247, 117] width 28 height 6
copy span "DZGS5ZJ69TH"
click at [609, 8] on button "button" at bounding box center [606, 11] width 16 height 12
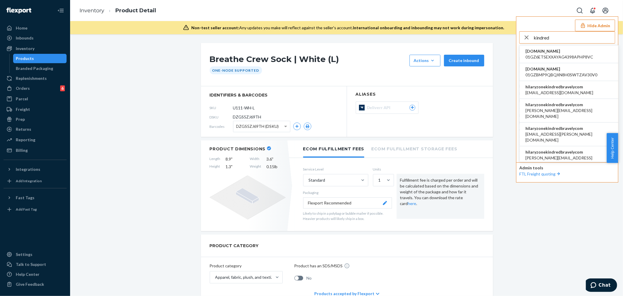
type input "kindred"
click at [574, 89] on span "hilaryzonekindredbravelycom" at bounding box center [559, 87] width 68 height 6
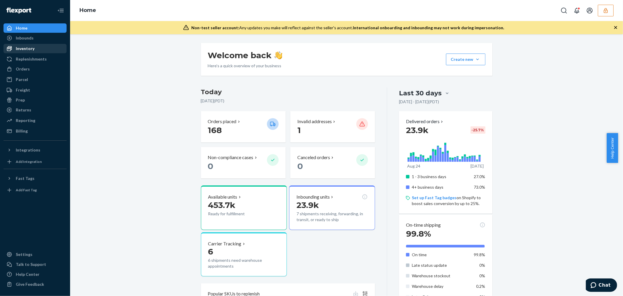
click at [27, 49] on div "Inventory" at bounding box center [25, 49] width 19 height 6
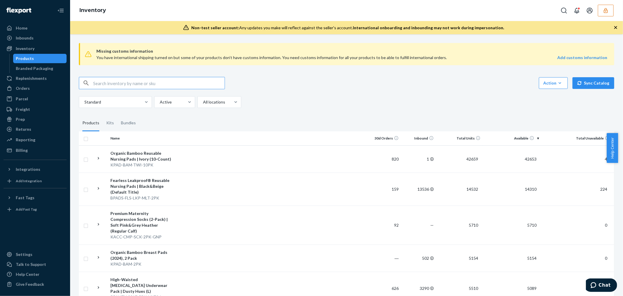
paste input "KPNT-BAM-WID-BLA-L"
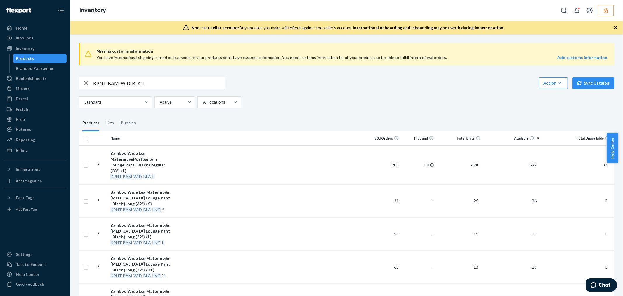
click at [164, 78] on input "KPNT-BAM-WID-BLA-L" at bounding box center [158, 83] width 131 height 12
paste input "Signature Sublime® Contour Maternity & Nursing Bra"
type input "Signature Sublime® Contour Maternity & Nursing Bra"
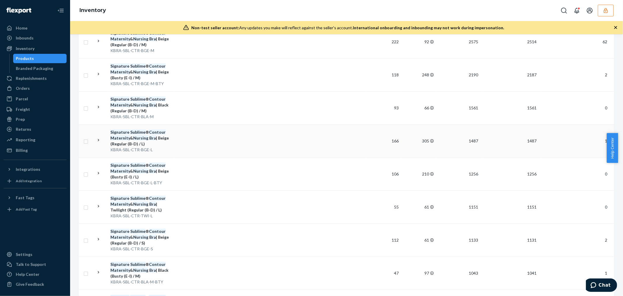
scroll to position [130, 0]
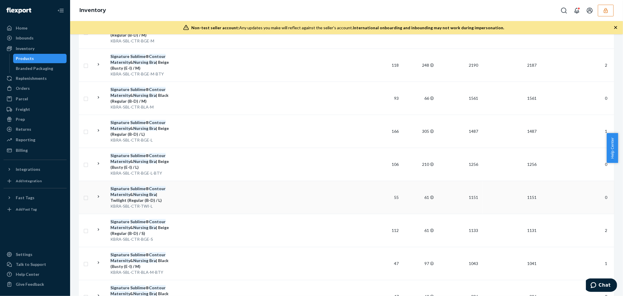
click at [188, 202] on td at bounding box center [270, 197] width 192 height 33
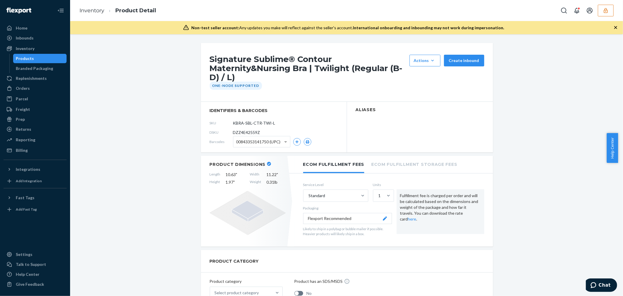
click at [245, 130] on span "DZZ4E42559Z" at bounding box center [246, 132] width 27 height 6
copy span "DZZ4E42559Z"
click at [29, 48] on div "Inventory" at bounding box center [25, 49] width 19 height 6
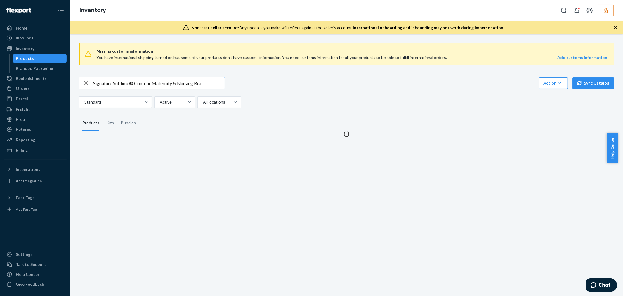
click at [613, 7] on button "button" at bounding box center [606, 11] width 16 height 12
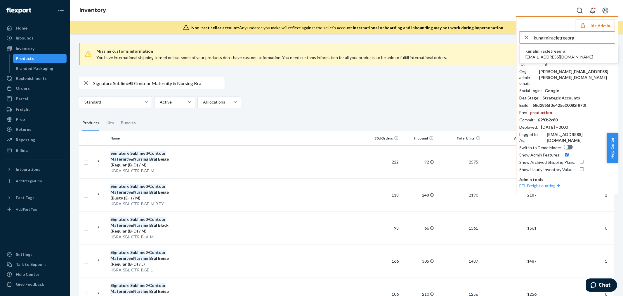
type input "kunalmiracletreeorg"
click at [565, 52] on span "kunalmiracletreeorg" at bounding box center [559, 51] width 68 height 6
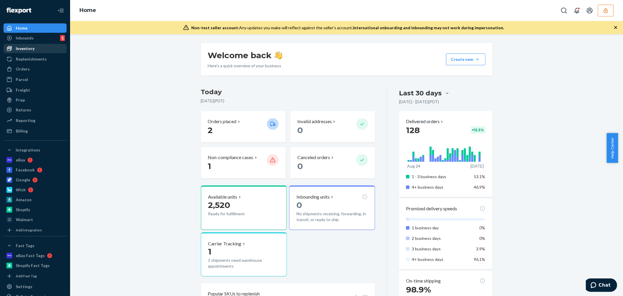
click at [44, 47] on div "Inventory" at bounding box center [35, 48] width 62 height 8
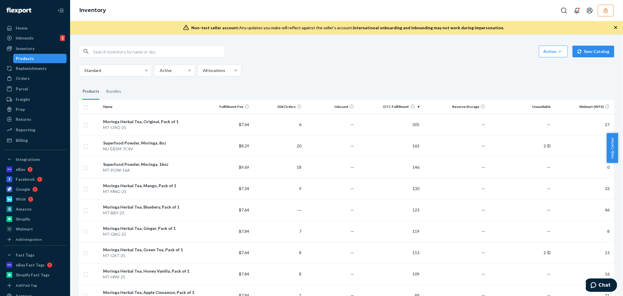
click at [158, 52] on input "text" at bounding box center [158, 52] width 131 height 12
paste input "Moringa Energy Tea, [PERSON_NAME]"
type input "Moringa Energy Tea, [PERSON_NAME]"
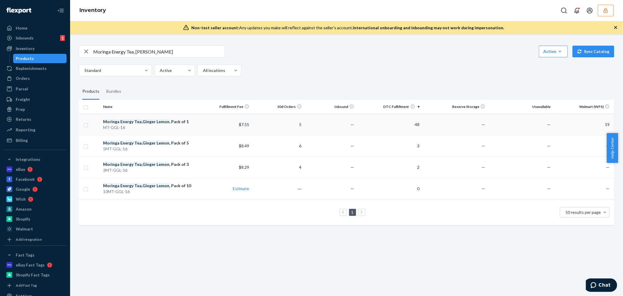
click at [199, 126] on td "$7.55" at bounding box center [225, 124] width 53 height 21
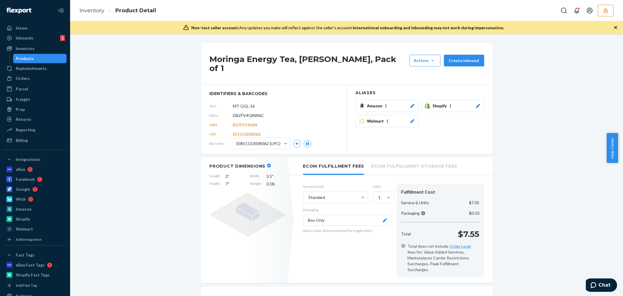
click at [247, 112] on span "DBZFV4QNW6C" at bounding box center [248, 115] width 31 height 6
copy span "DBZFV4QNW6C"
click at [612, 11] on button "button" at bounding box center [606, 11] width 16 height 12
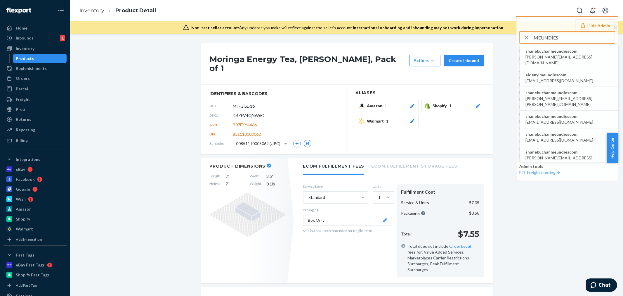
type input "MEUNDIES"
click at [554, 52] on span "shanebuchanmeundiescom" at bounding box center [568, 51] width 87 height 6
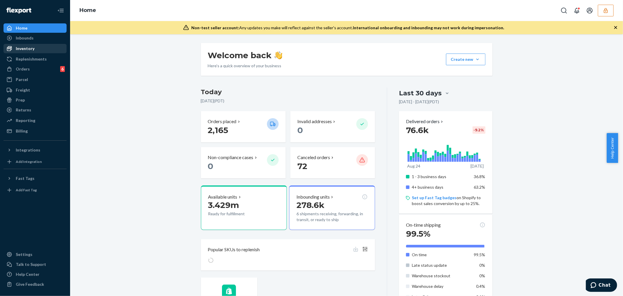
click at [32, 50] on div "Inventory" at bounding box center [25, 49] width 19 height 6
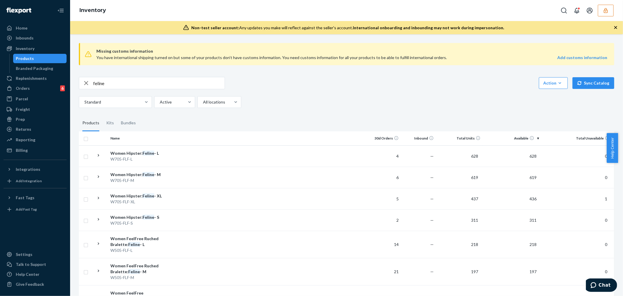
click at [127, 83] on input "feline" at bounding box center [158, 83] width 131 height 12
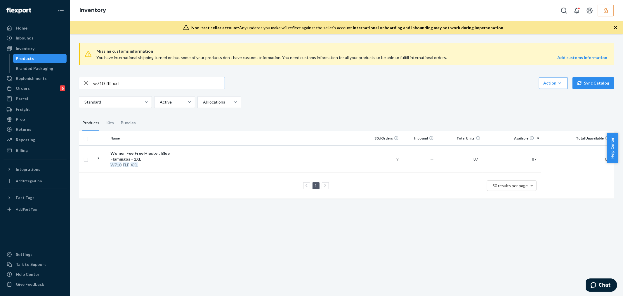
click at [158, 84] on input "w710-flf-xxl" at bounding box center [158, 83] width 131 height 12
click at [157, 84] on input "w710-flf-xxl" at bounding box center [158, 83] width 131 height 12
type input "w"
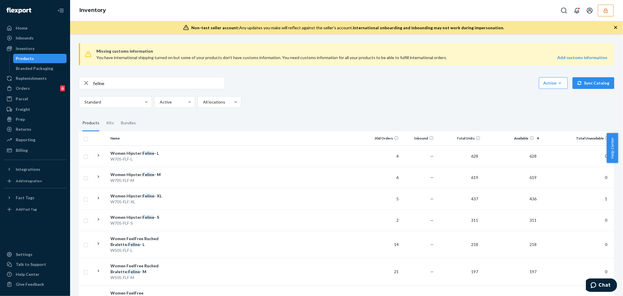
click at [140, 85] on input "feline" at bounding box center [158, 83] width 131 height 12
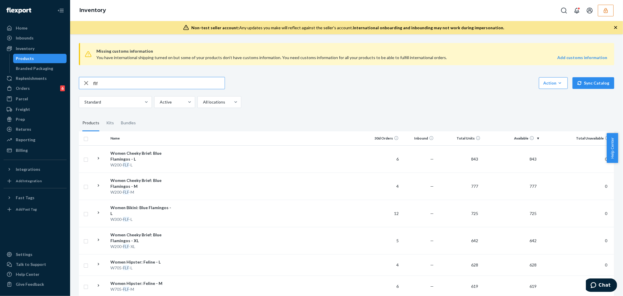
click at [114, 80] on input "flf" at bounding box center [158, 83] width 131 height 12
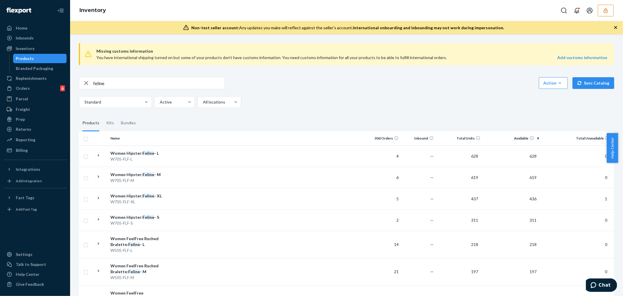
click at [116, 82] on input "feline" at bounding box center [158, 83] width 131 height 12
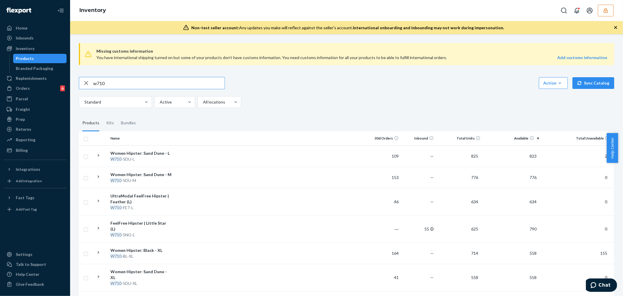
click at [116, 82] on input "w710" at bounding box center [158, 83] width 131 height 12
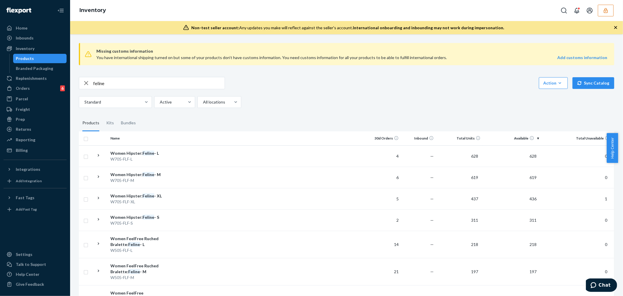
click at [123, 85] on input "feline" at bounding box center [158, 83] width 131 height 12
type input "w705-flf-xxl"
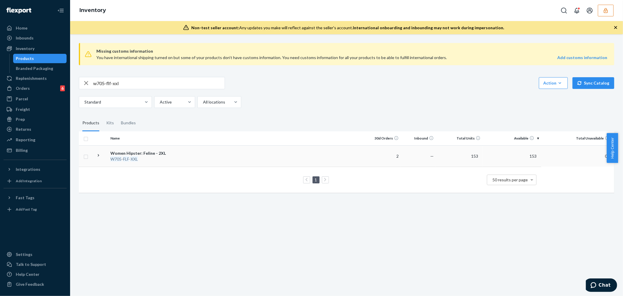
click at [164, 155] on div "Women Hipster: Feline - 2XL" at bounding box center [140, 153] width 61 height 6
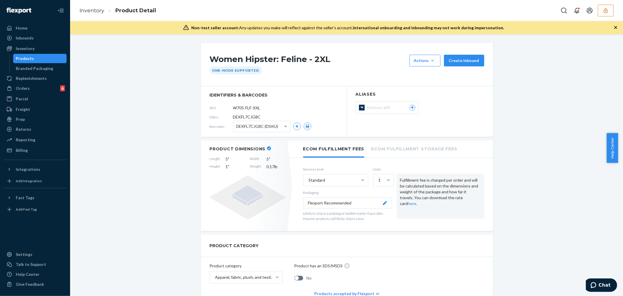
click at [249, 116] on span "DEKFL7CJG8C" at bounding box center [247, 117] width 28 height 6
copy span "DEKFL7CJG8C"
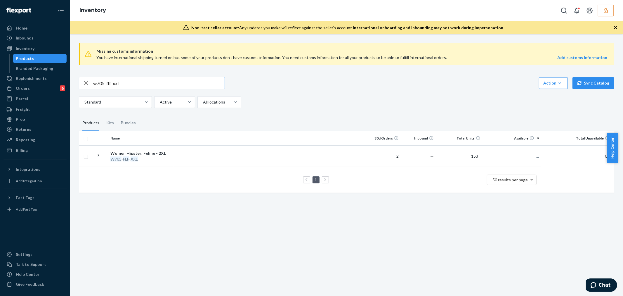
click at [127, 84] on input "w705-flf-xxl" at bounding box center [158, 83] width 131 height 12
type input "W710-FLF-XXL"
click at [199, 157] on td at bounding box center [270, 158] width 192 height 27
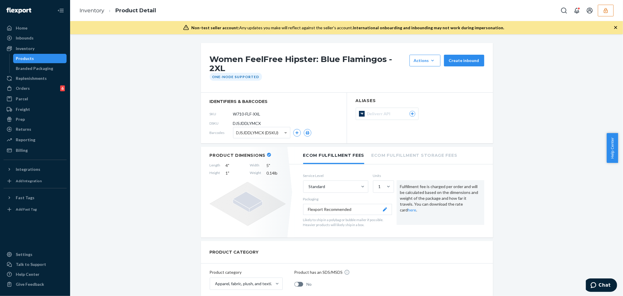
click at [249, 123] on span "DJSJDDLYMCX" at bounding box center [247, 123] width 28 height 6
copy span "DJSJDDLYMCX"
click at [612, 13] on button "button" at bounding box center [606, 11] width 16 height 12
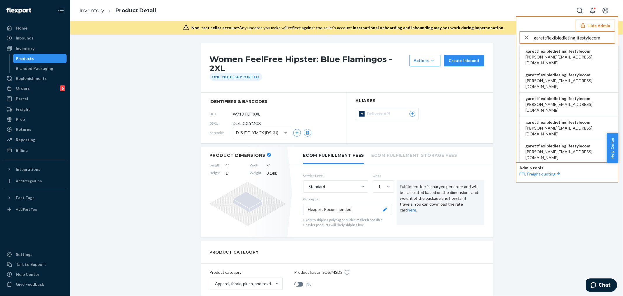
type input "garettflexibledietinglifestylecom"
click at [564, 51] on span "garettflexibledietinglifestylecom" at bounding box center [568, 51] width 87 height 6
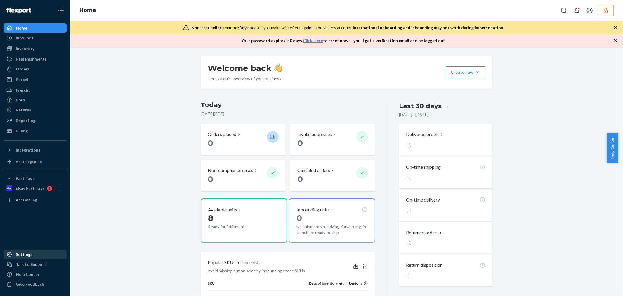
click at [10, 252] on icon at bounding box center [9, 254] width 5 height 5
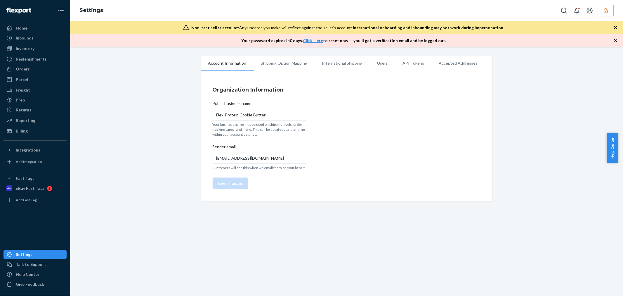
click at [378, 61] on li "Users" at bounding box center [382, 63] width 25 height 15
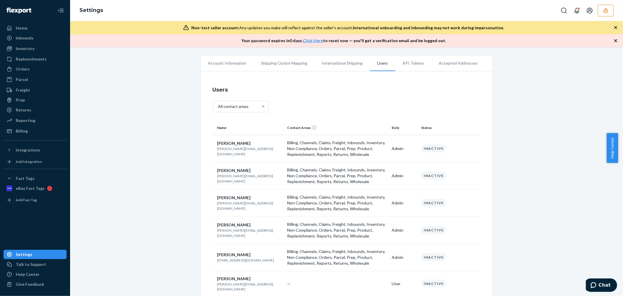
click at [612, 13] on button "button" at bounding box center [606, 11] width 16 height 12
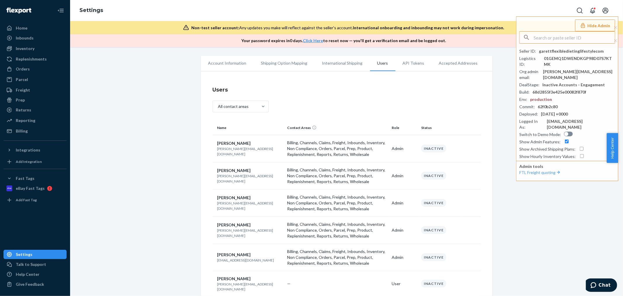
click at [541, 247] on div "Account Information Shipping Option Mapping International Shipping Users API To…" at bounding box center [346, 244] width 544 height 377
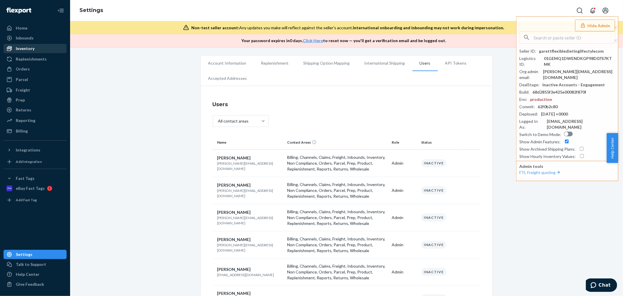
click at [25, 48] on div "Inventory" at bounding box center [25, 49] width 19 height 6
